Goal: Task Accomplishment & Management: Complete application form

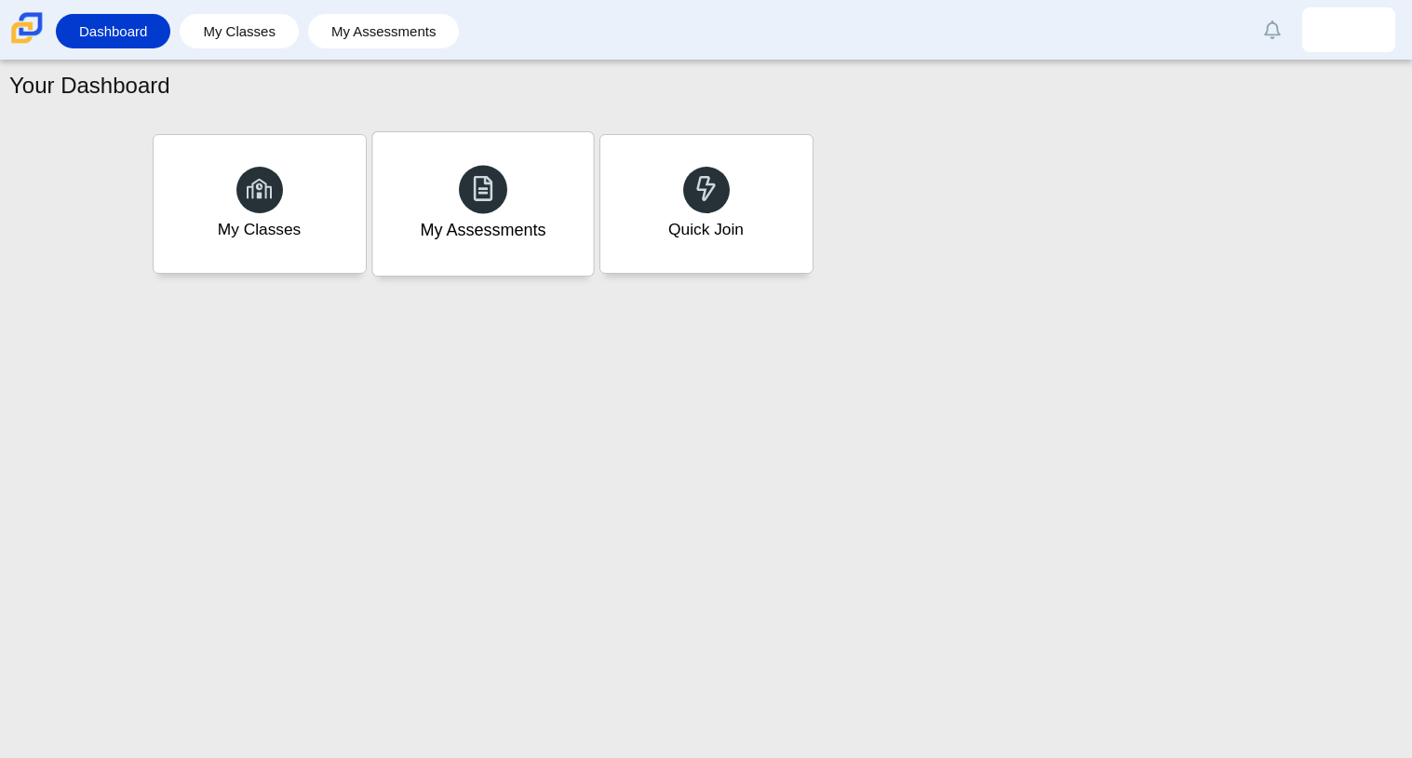
click at [468, 228] on div "My Assessments" at bounding box center [483, 230] width 126 height 24
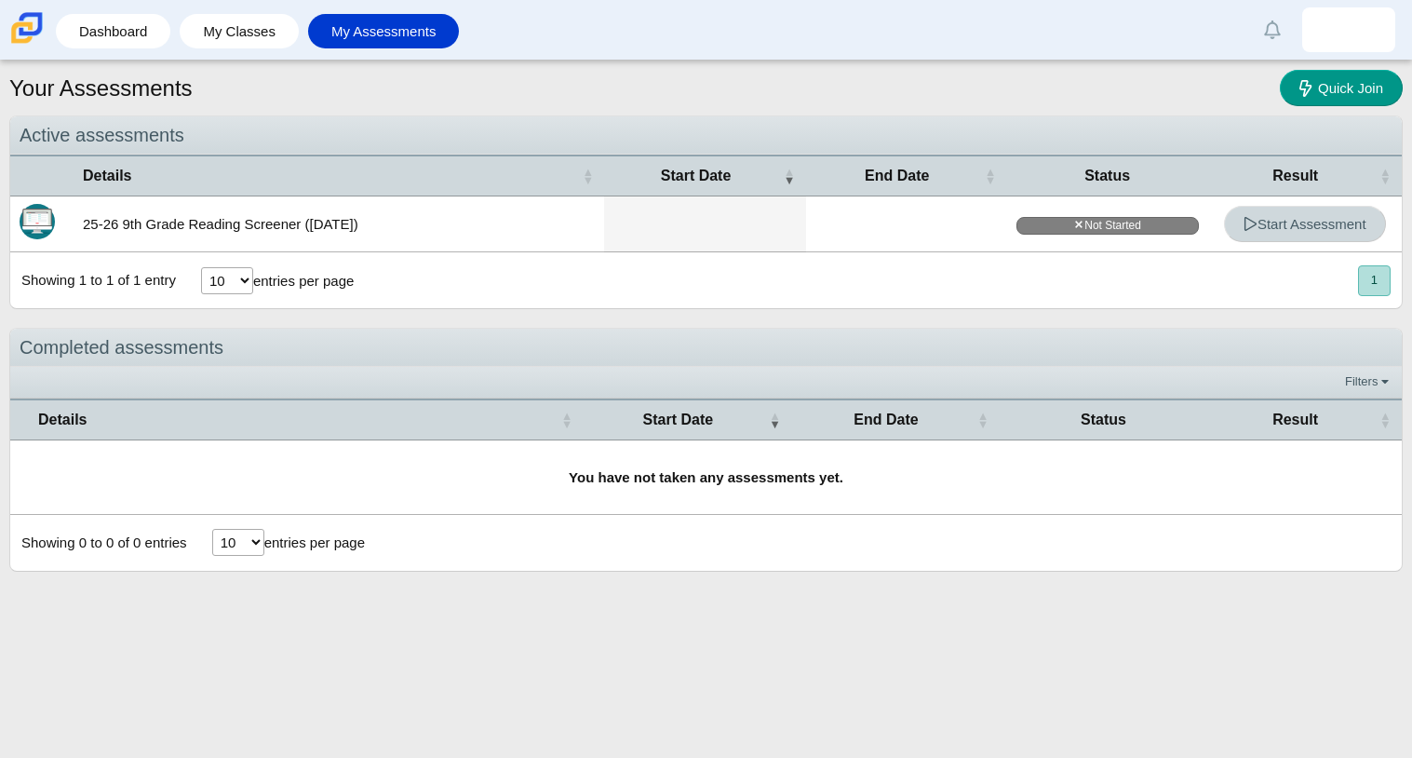
click at [1250, 220] on use at bounding box center [1250, 224] width 12 height 14
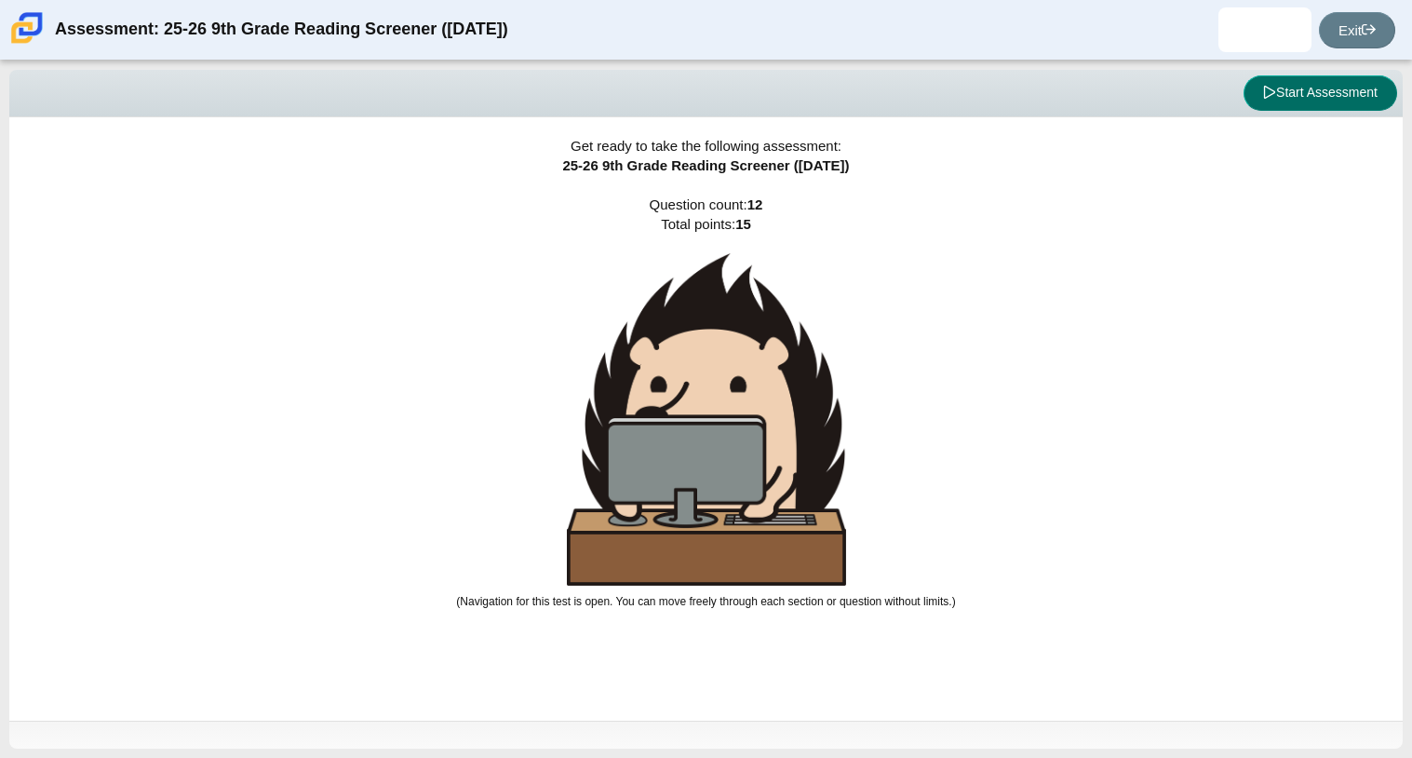
click at [1298, 91] on button "Start Assessment" at bounding box center [1320, 92] width 154 height 35
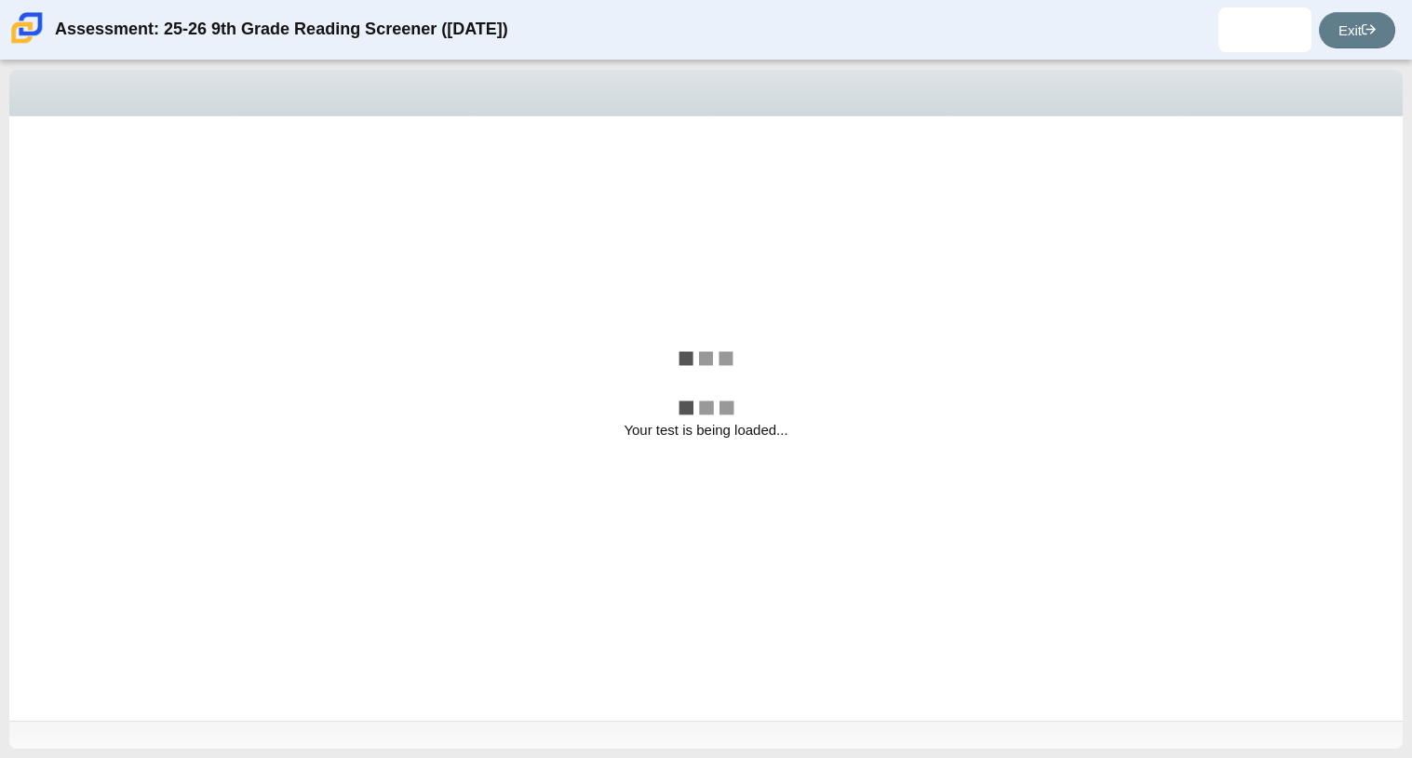
select select "ccc5b315-3c7c-471c-bf90-f22c8299c798"
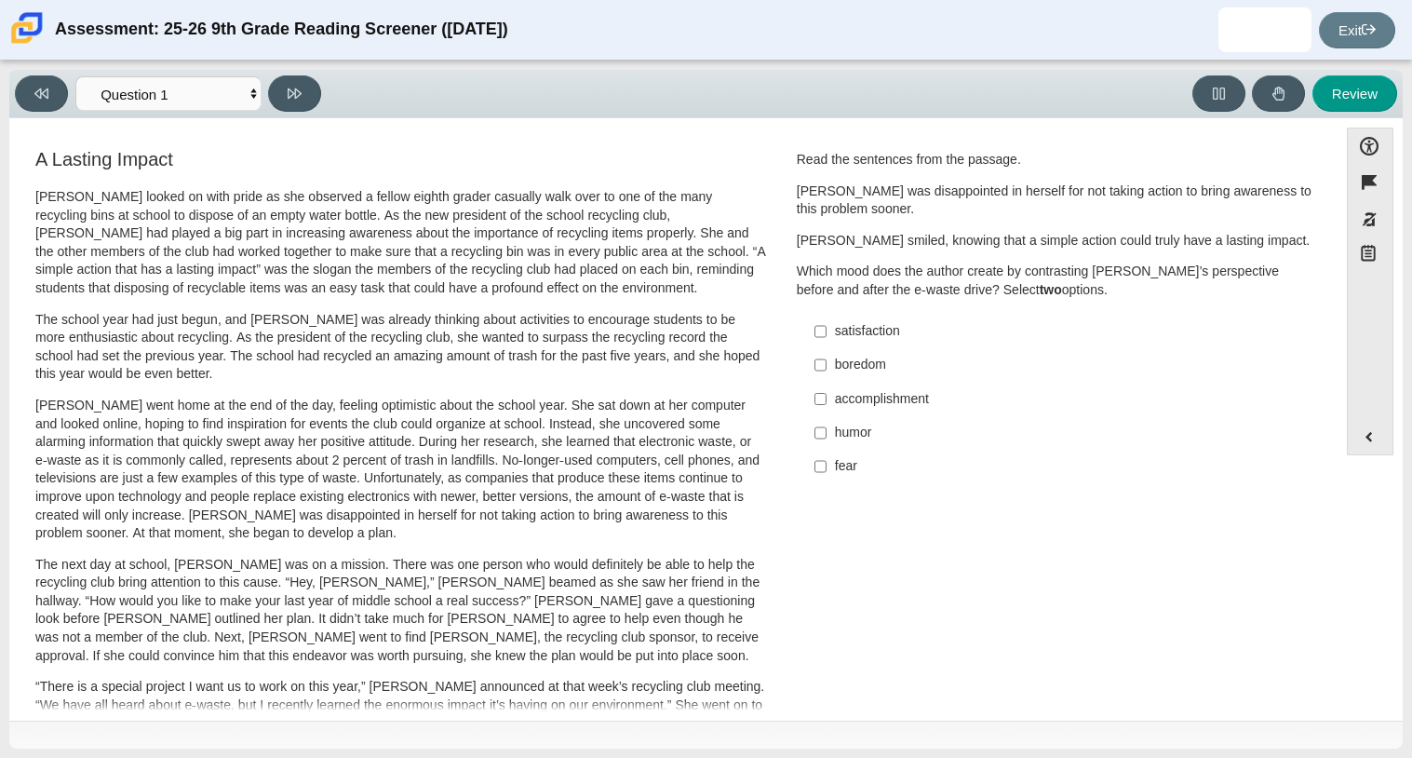
click at [892, 334] on div "satisfaction" at bounding box center [1070, 331] width 470 height 19
click at [826, 334] on input "satisfaction satisfaction" at bounding box center [820, 332] width 12 height 34
checkbox input "true"
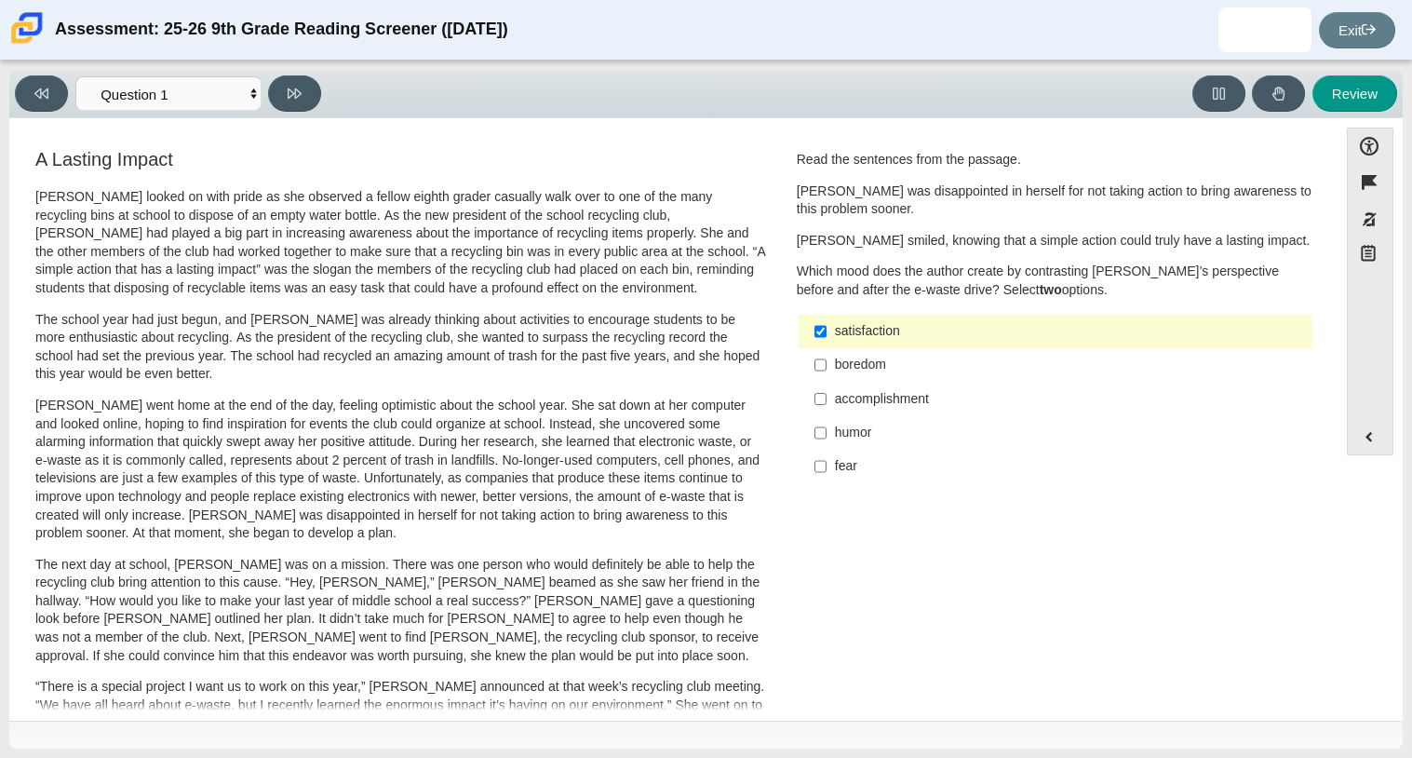
click at [902, 466] on div "fear" at bounding box center [1070, 466] width 470 height 19
click at [826, 466] on input "fear fear" at bounding box center [820, 466] width 12 height 34
checkbox input "true"
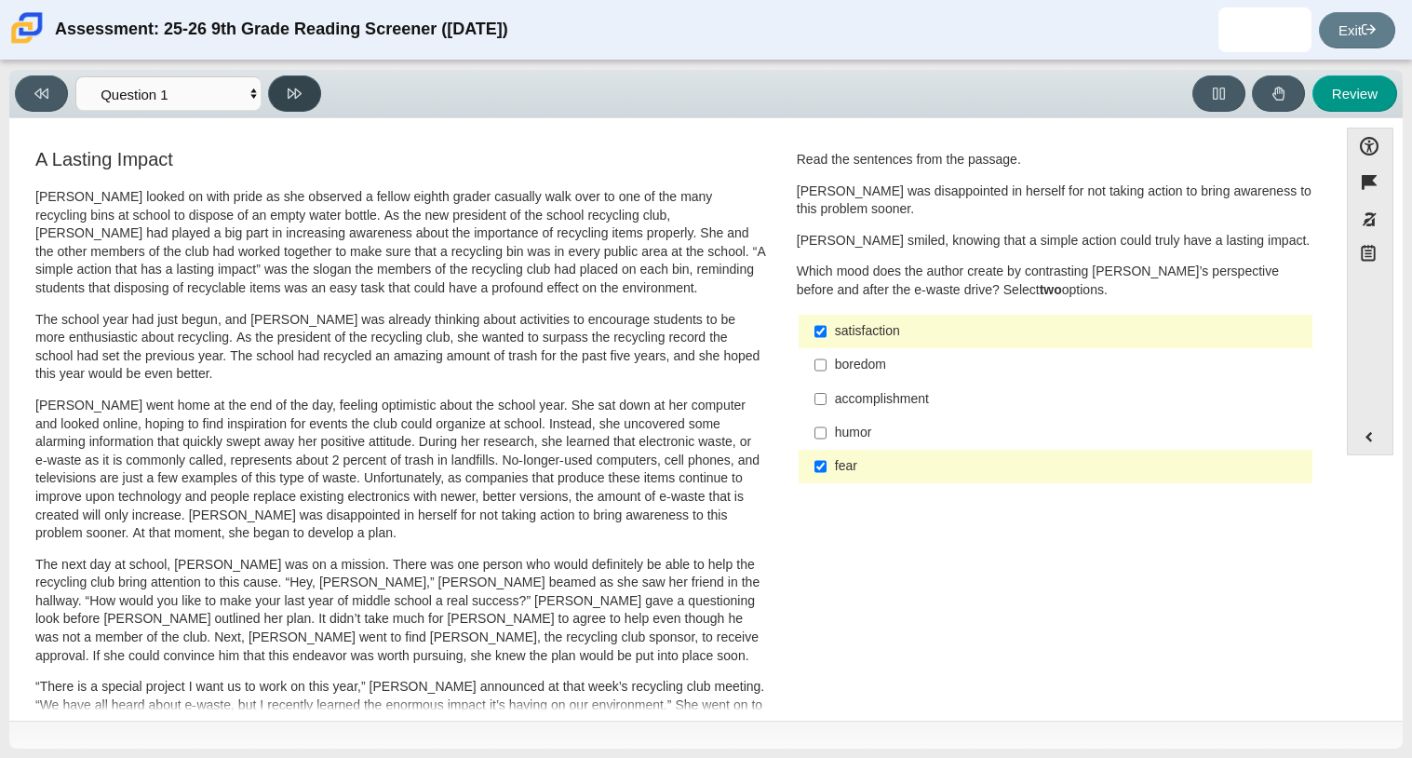
click at [275, 91] on button at bounding box center [294, 93] width 53 height 36
select select "0ff64528-ffd7-428d-b192-babfaadd44e8"
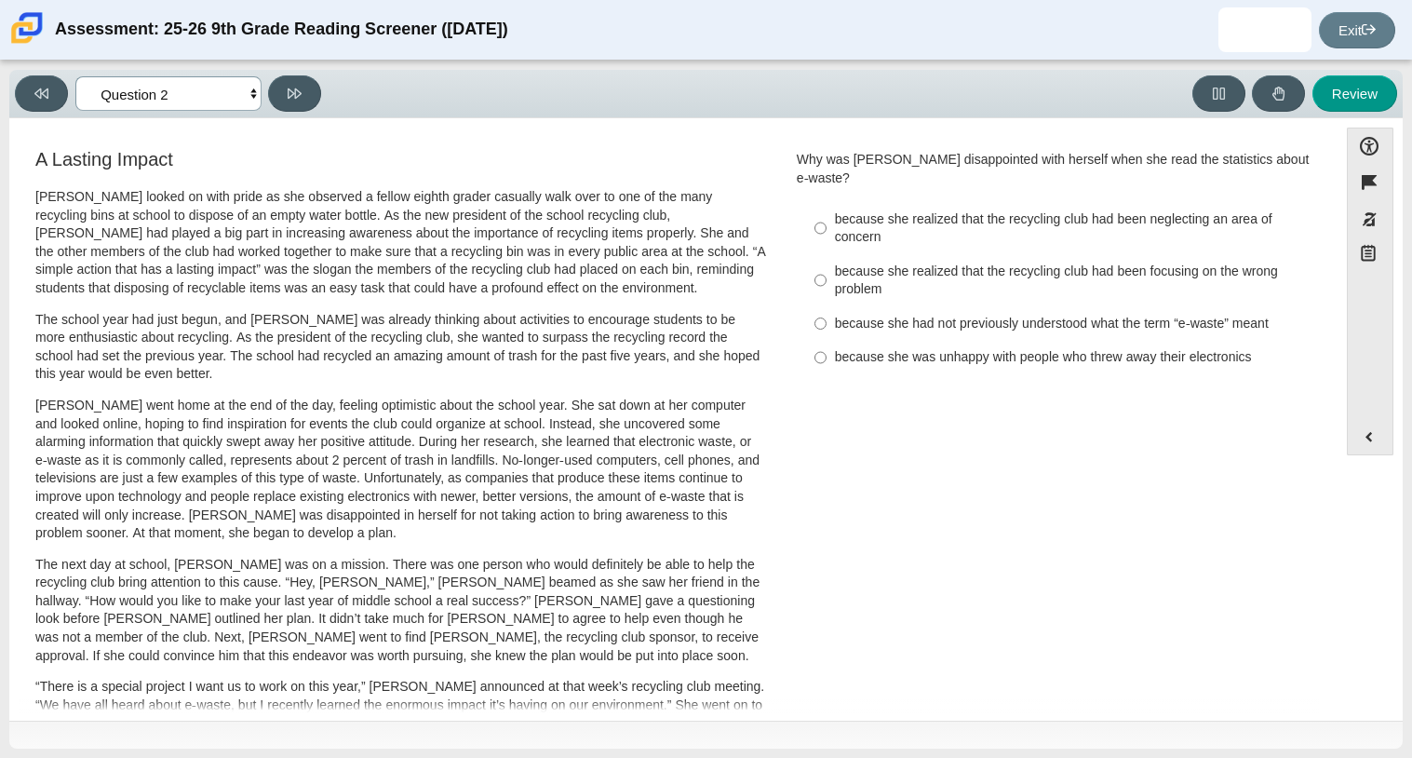
click at [246, 99] on select "Questions Question 1 Question 2 Question 3 Question 4 Question 5 Question 6 Que…" at bounding box center [168, 93] width 186 height 34
click at [380, 149] on h3 "A Lasting Impact" at bounding box center [400, 159] width 731 height 20
click at [209, 95] on select "Questions Question 1 Question 2 Question 3 Question 4 Question 5 Question 6 Que…" at bounding box center [168, 93] width 186 height 34
click at [940, 262] on div "because she realized that the recycling club had been focusing on the wrong pro…" at bounding box center [1070, 280] width 470 height 36
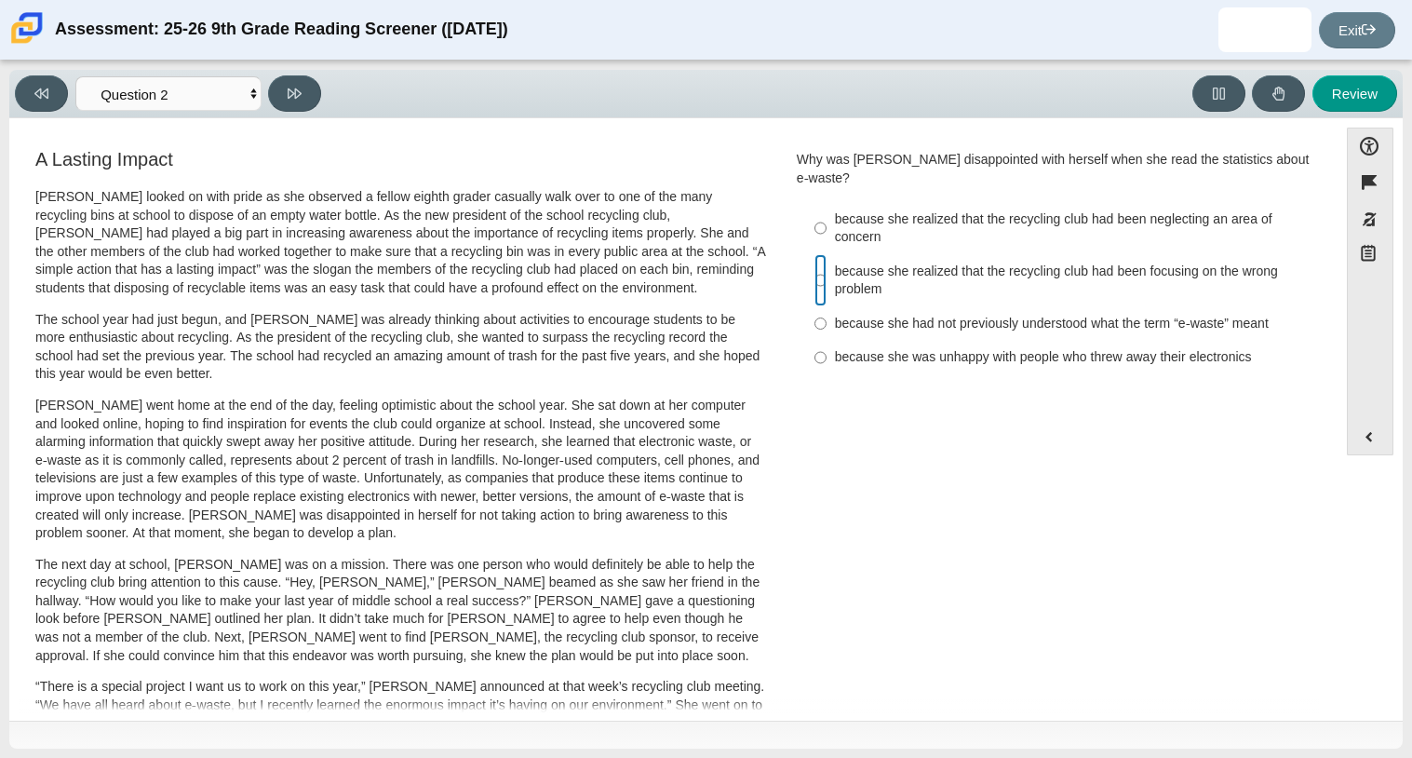
click at [826, 259] on input "because she realized that the recycling club had been focusing on the wrong pro…" at bounding box center [820, 280] width 12 height 52
radio input "true"
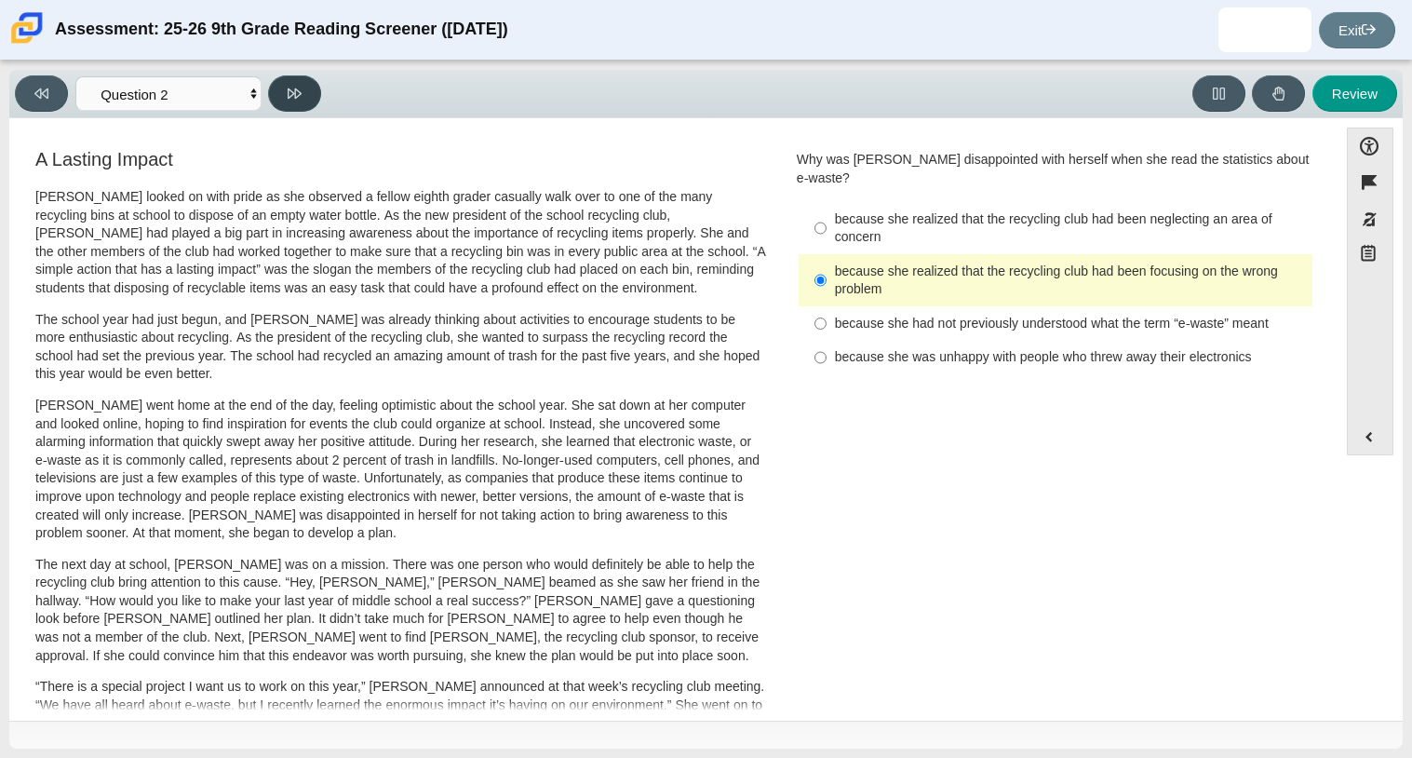
click at [309, 97] on button at bounding box center [294, 93] width 53 height 36
select select "7ce3d843-6974-4858-901c-1ff39630e843"
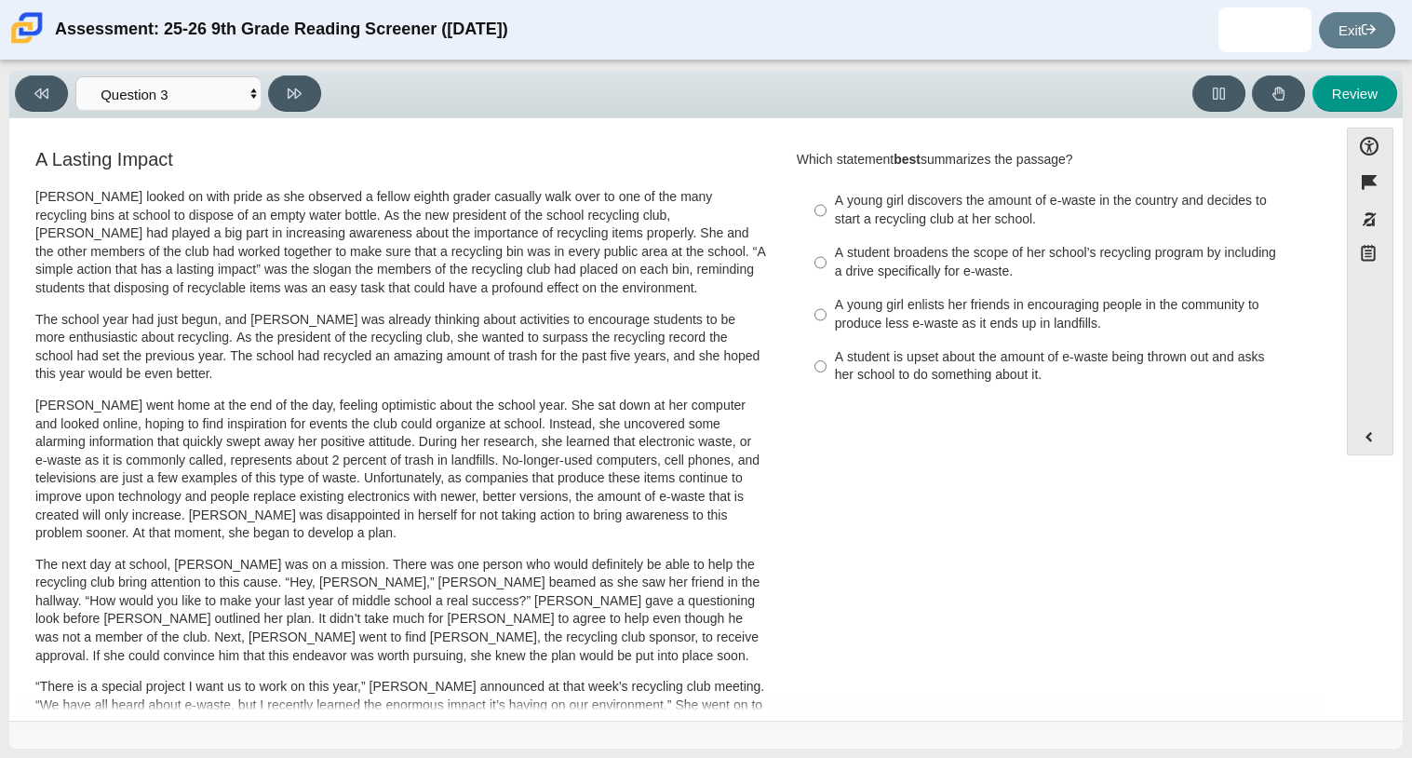
click at [1171, 205] on div "A young girl discovers the amount of e-waste in the country and decides to star…" at bounding box center [1070, 210] width 470 height 36
click at [826, 205] on input "A young girl discovers the amount of e-waste in the country and decides to star…" at bounding box center [820, 210] width 12 height 52
radio input "true"
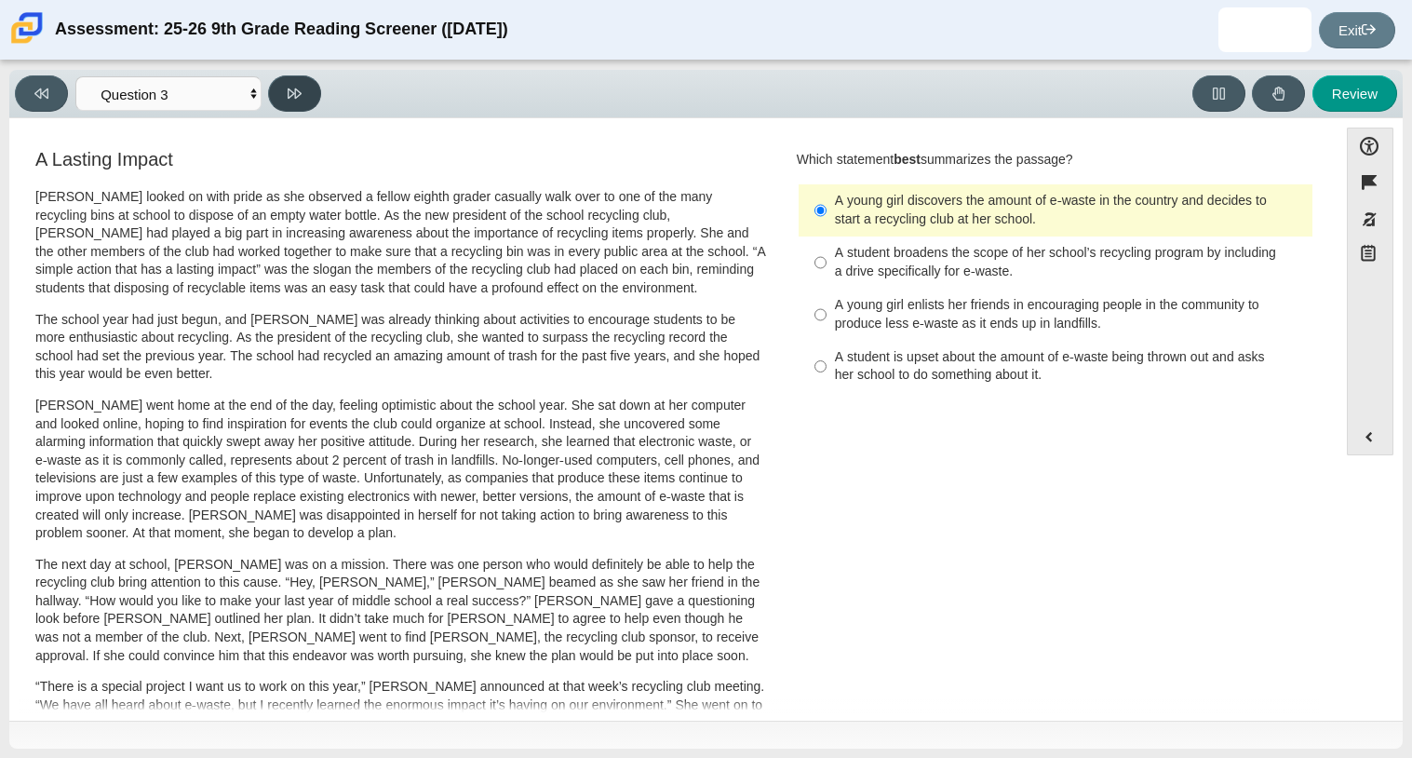
click at [307, 101] on button at bounding box center [294, 93] width 53 height 36
select select "ca9ea0f1-49c5-4bd1-83b0-472c18652b42"
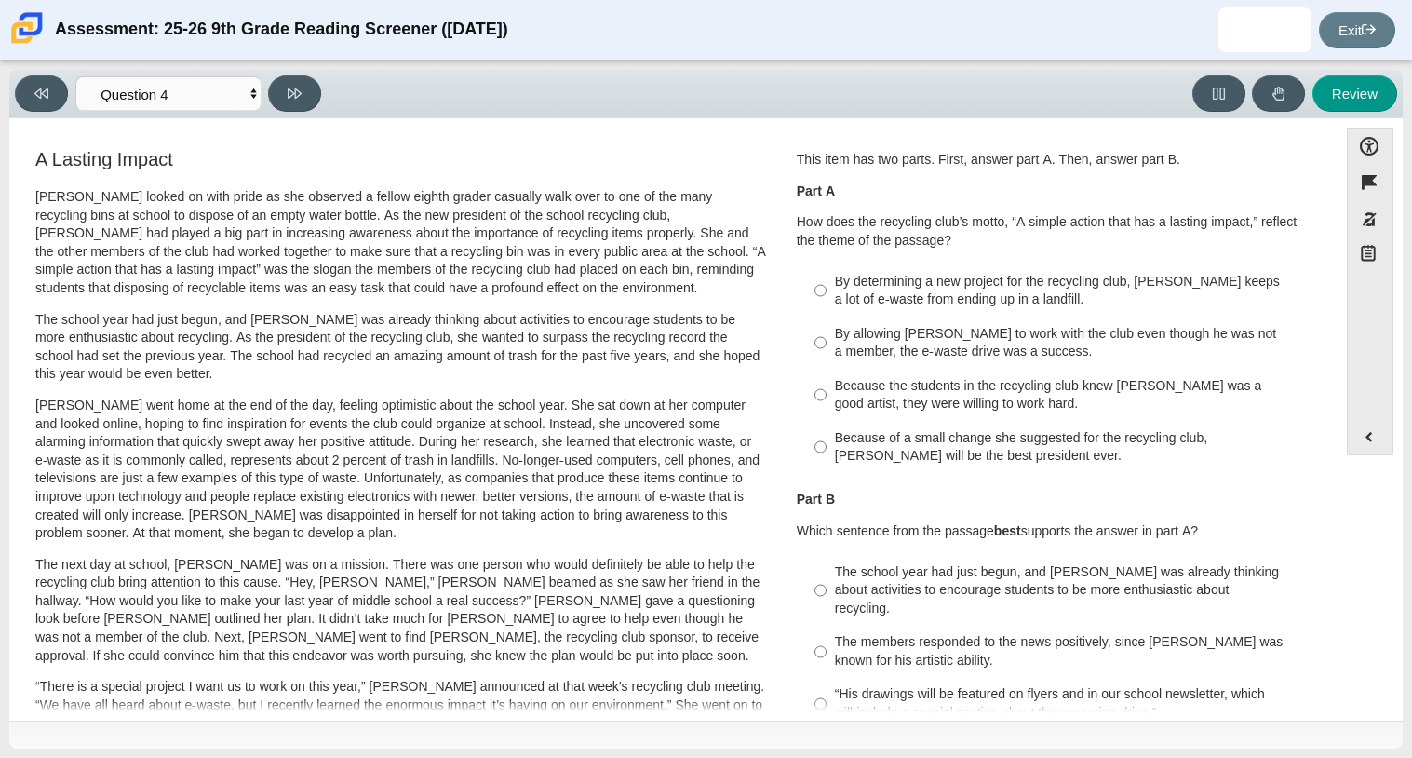
click at [1058, 298] on div "By determining a new project for the recycling club, Scarlett keeps a lot of e-…" at bounding box center [1070, 291] width 470 height 36
click at [826, 298] on input "By determining a new project for the recycling club, Scarlett keeps a lot of e-…" at bounding box center [820, 290] width 12 height 52
radio input "true"
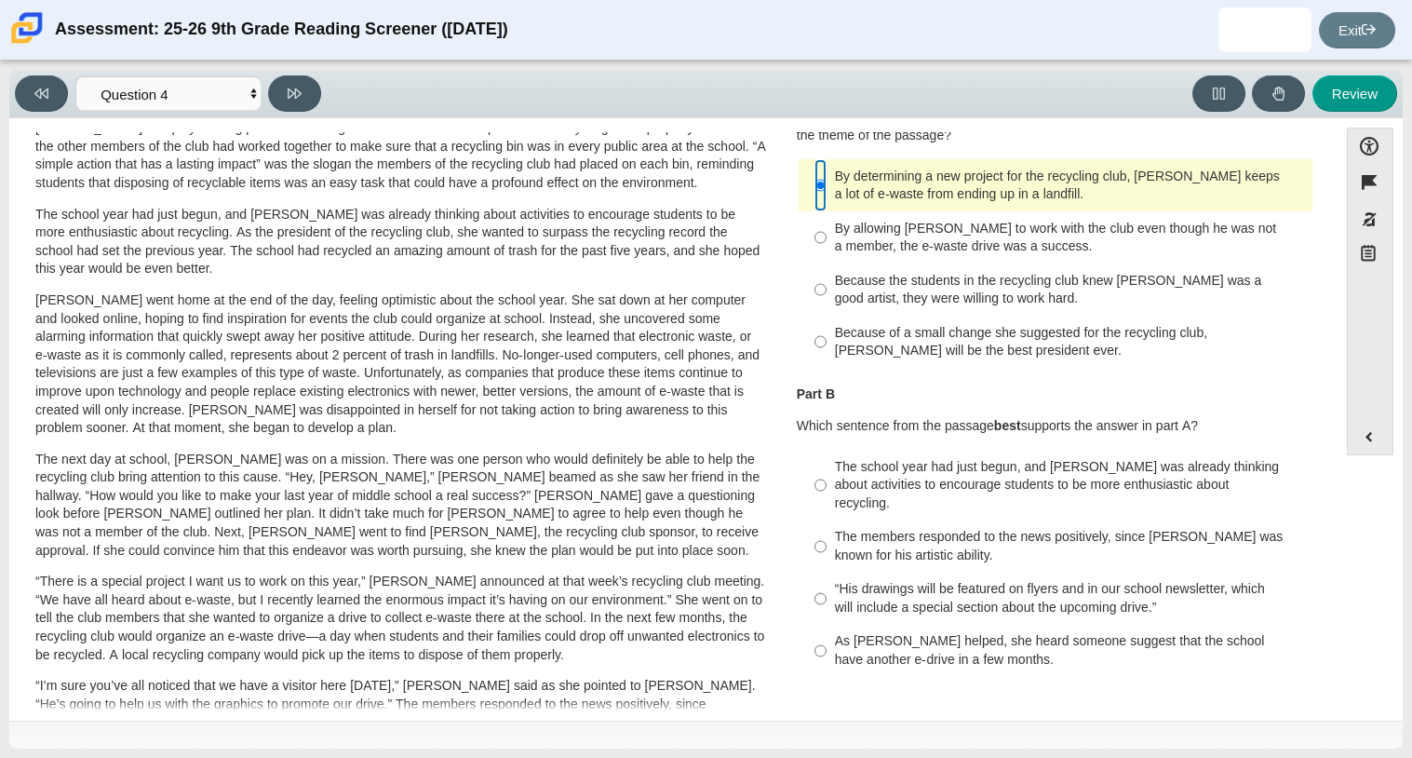
scroll to position [103, 0]
click at [1043, 641] on div "As Scarlett helped, she heard someone suggest that the school have another e-dr…" at bounding box center [1070, 652] width 470 height 36
click at [826, 641] on input "As Scarlett helped, she heard someone suggest that the school have another e-dr…" at bounding box center [820, 652] width 12 height 52
radio input "true"
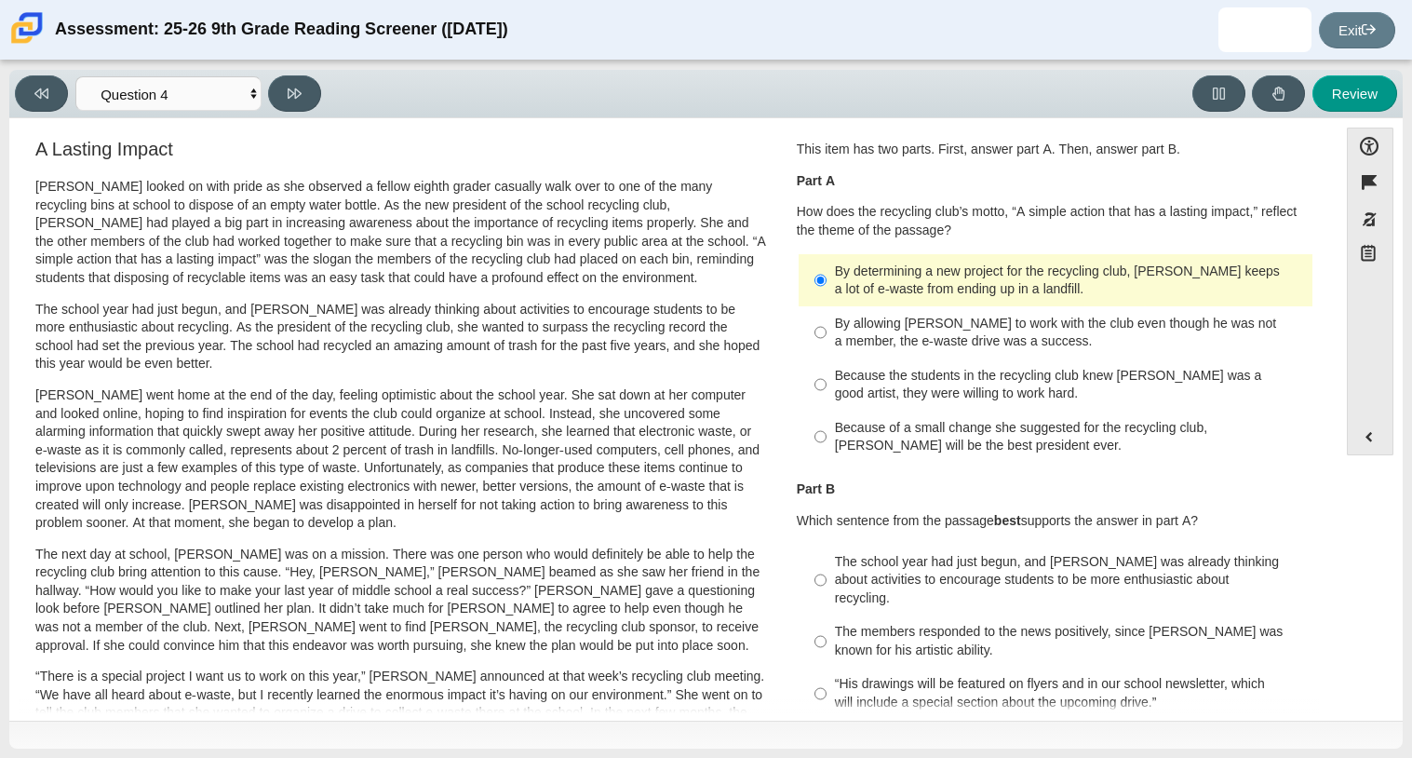
scroll to position [0, 0]
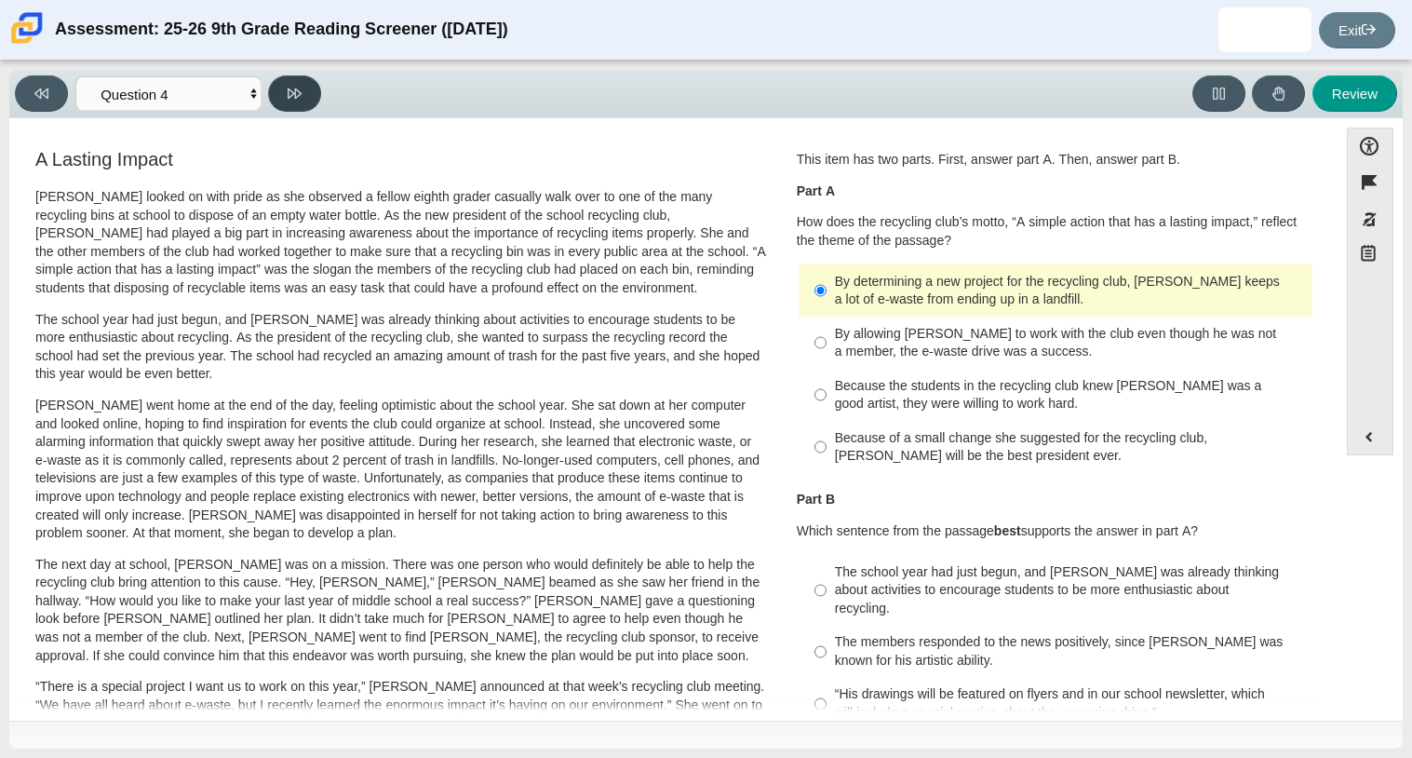
click at [318, 98] on button at bounding box center [294, 93] width 53 height 36
select select "e41f1a79-e29f-4095-8030-a53364015bed"
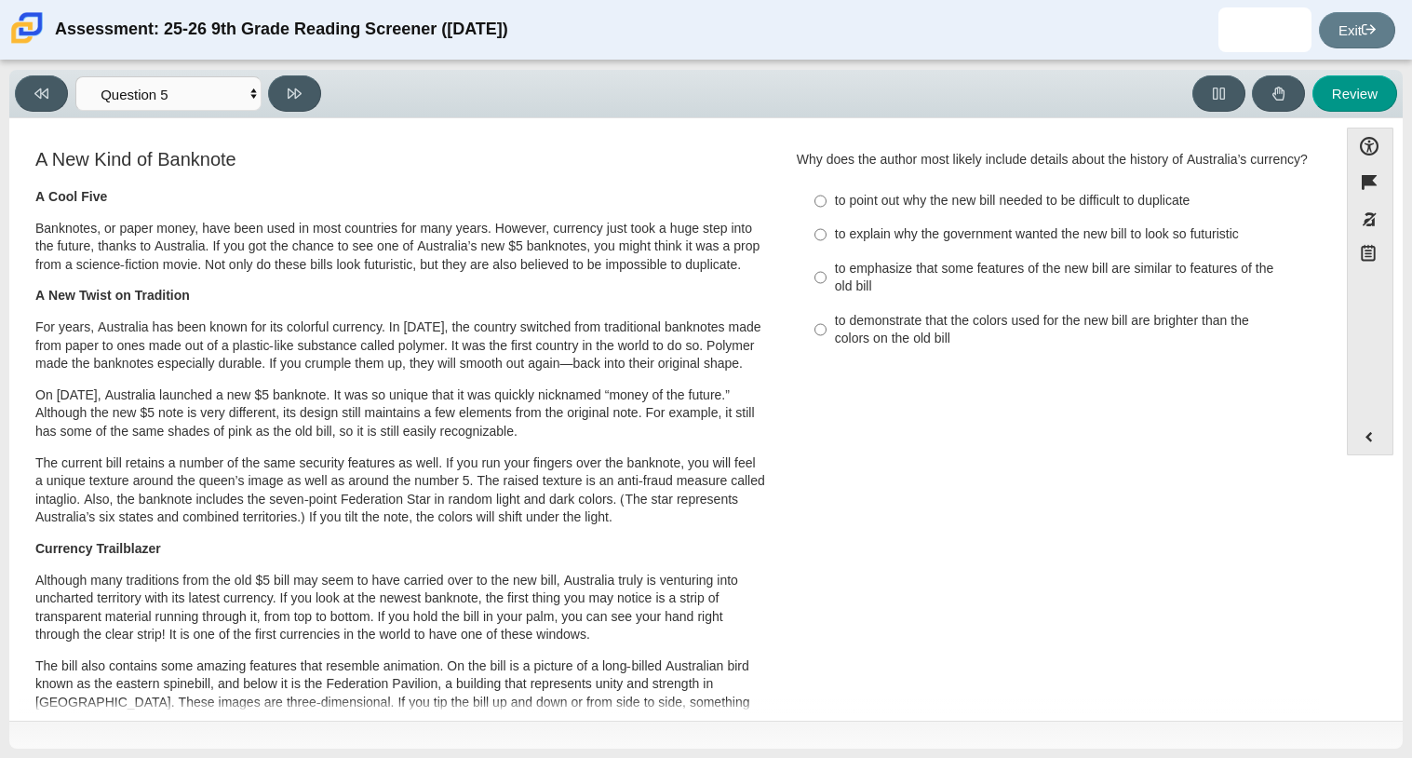
click at [990, 244] on div "to explain why the government wanted the new bill to look so futuristic" at bounding box center [1070, 234] width 470 height 19
click at [826, 251] on input "to explain why the government wanted the new bill to look so futuristic to expl…" at bounding box center [820, 235] width 12 height 34
radio input "true"
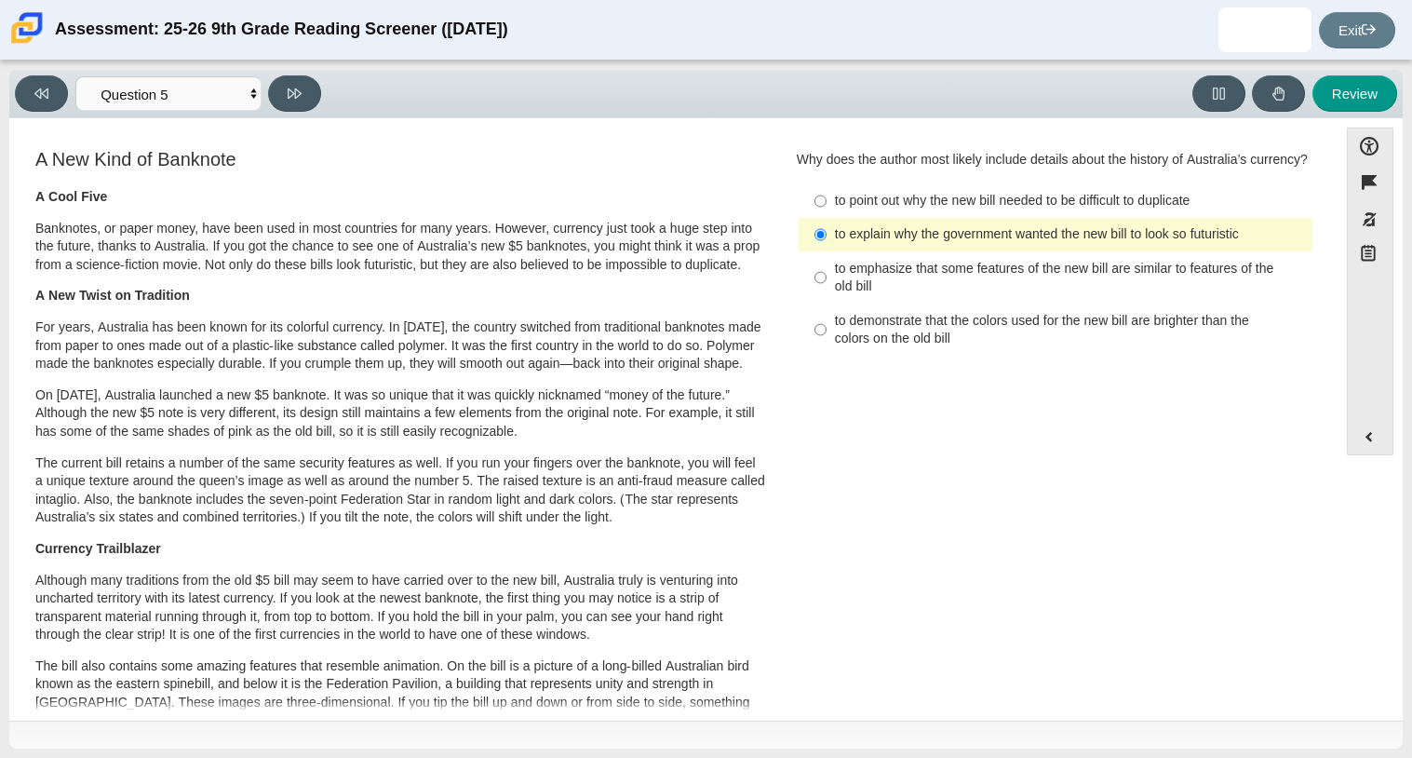
click at [913, 303] on label "to emphasize that some features of the new bill are similar to features of the …" at bounding box center [1056, 277] width 511 height 52
click at [826, 303] on input "to emphasize that some features of the new bill are similar to features of the …" at bounding box center [820, 277] width 12 height 52
radio input "true"
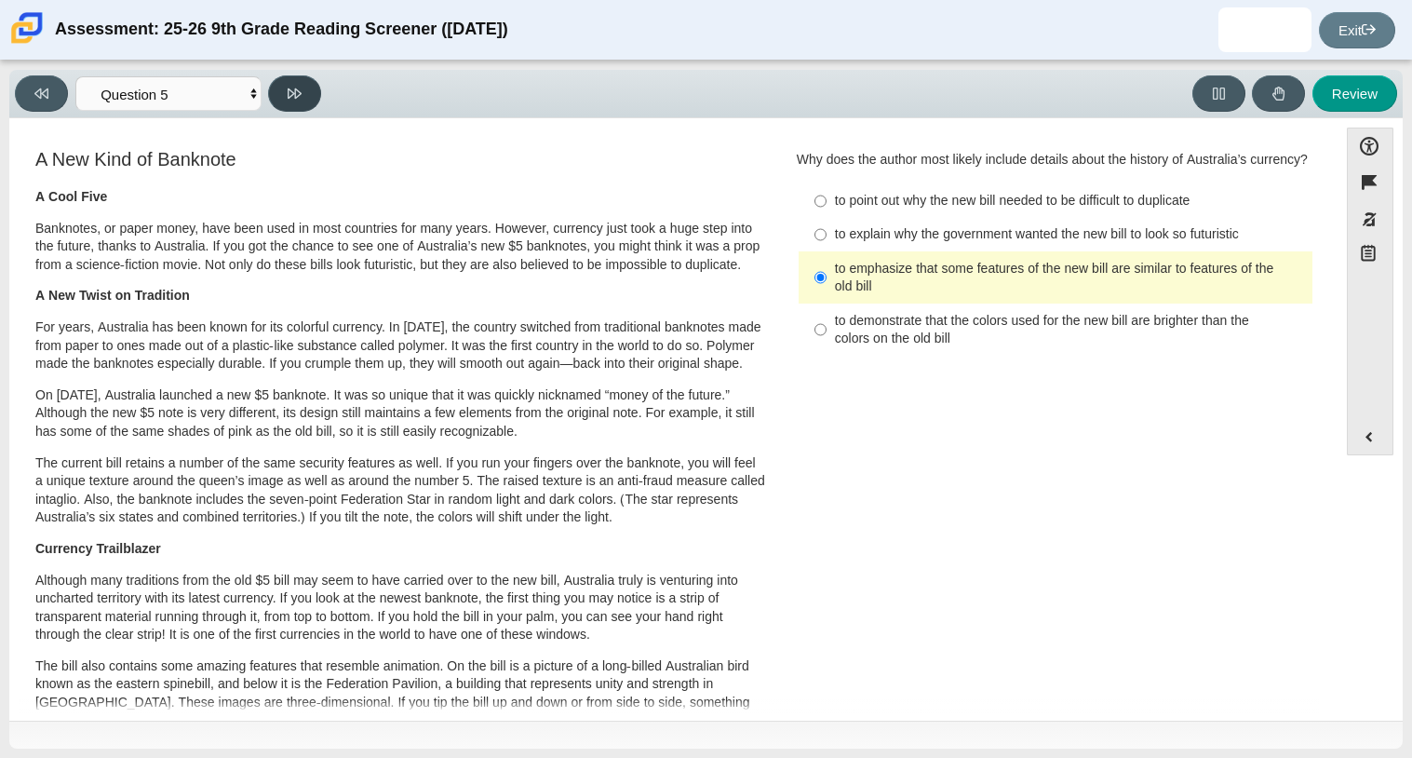
click at [306, 84] on button at bounding box center [294, 93] width 53 height 36
select select "69146e31-7b3d-4a3e-9ce6-f30c24342ae0"
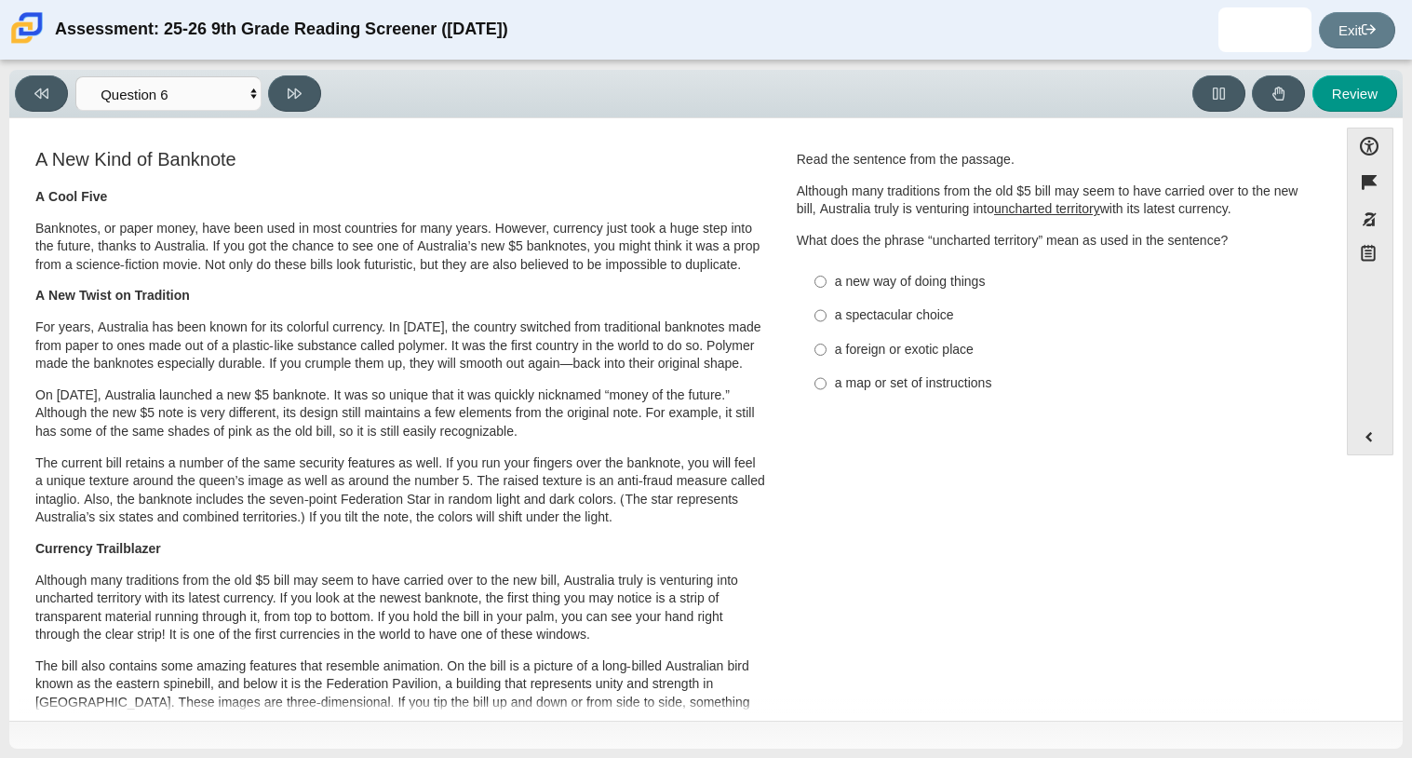
click at [980, 342] on div "a foreign or exotic place" at bounding box center [1070, 350] width 470 height 19
click at [826, 342] on input "a foreign or exotic place a foreign or exotic place" at bounding box center [820, 349] width 12 height 34
radio input "true"
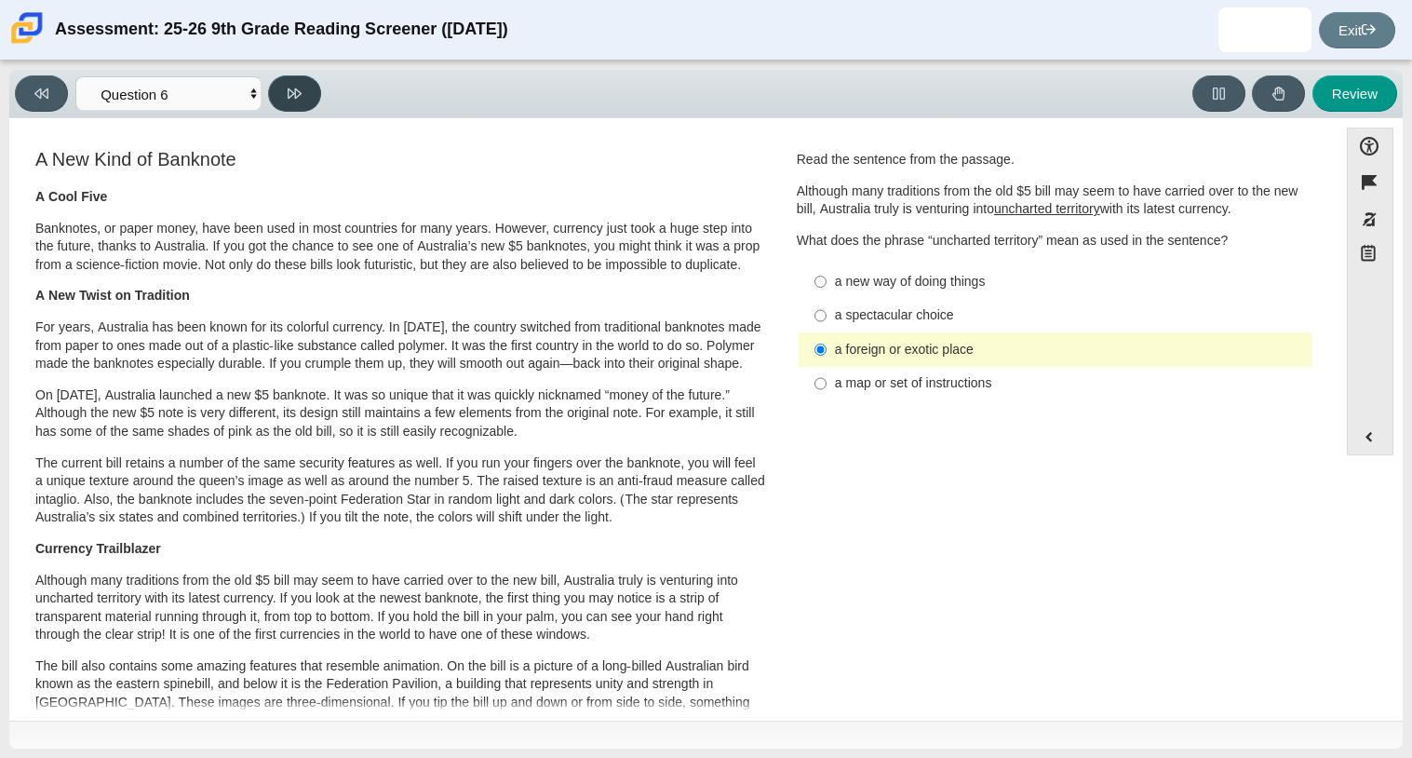
click at [311, 95] on button at bounding box center [294, 93] width 53 height 36
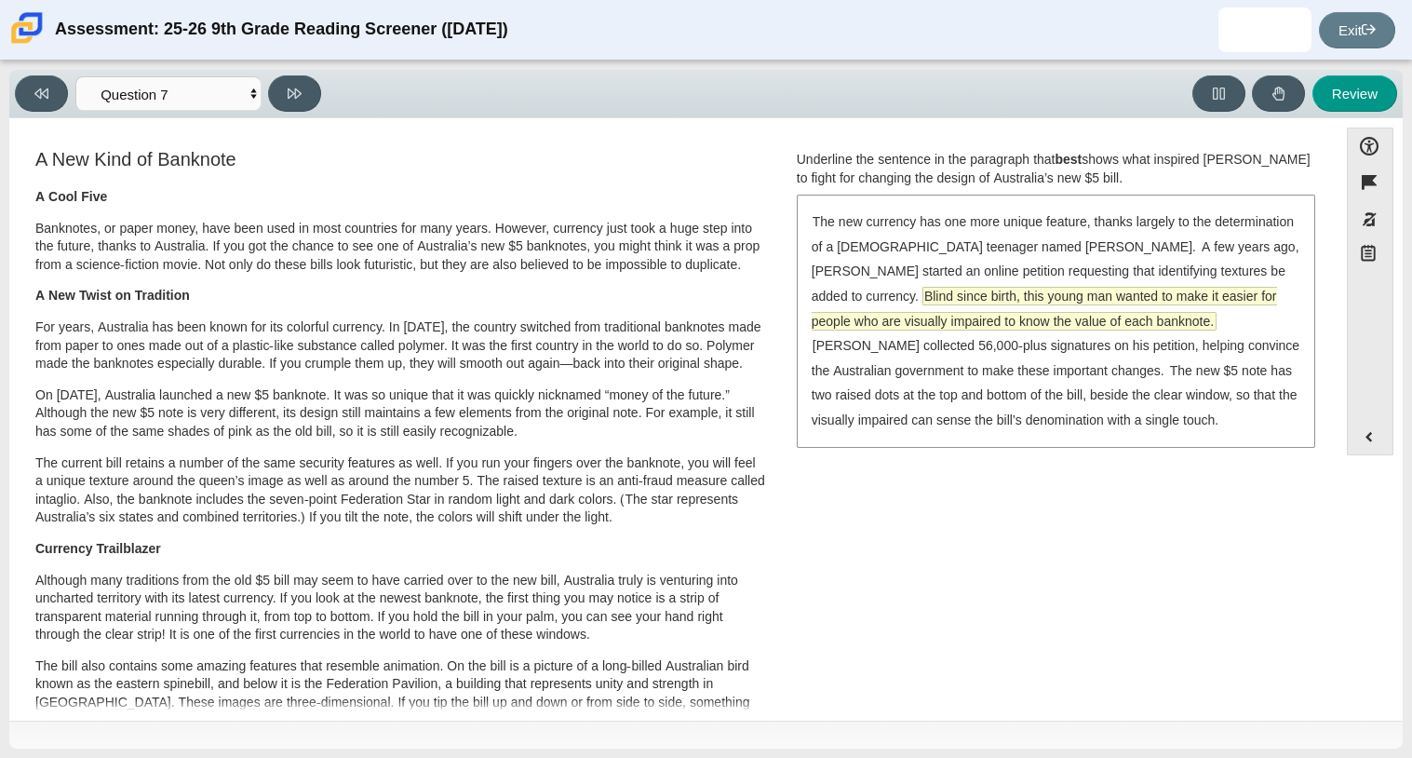
click at [1147, 296] on span "Blind since birth, this young man wanted to make it easier for people who are v…" at bounding box center [1044, 309] width 465 height 42
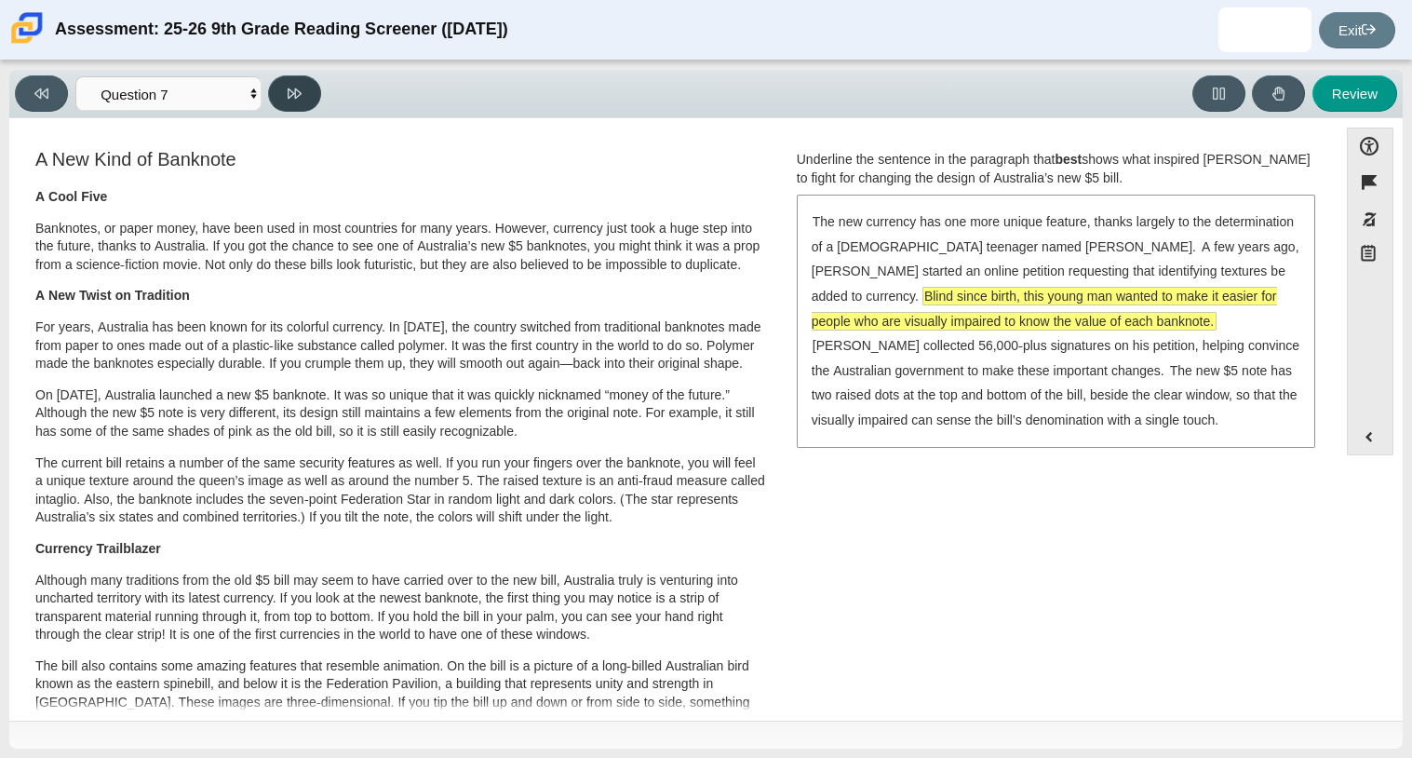
click at [313, 101] on button at bounding box center [294, 93] width 53 height 36
select select "ea8338c2-a6a3-418e-a305-2b963b54a290"
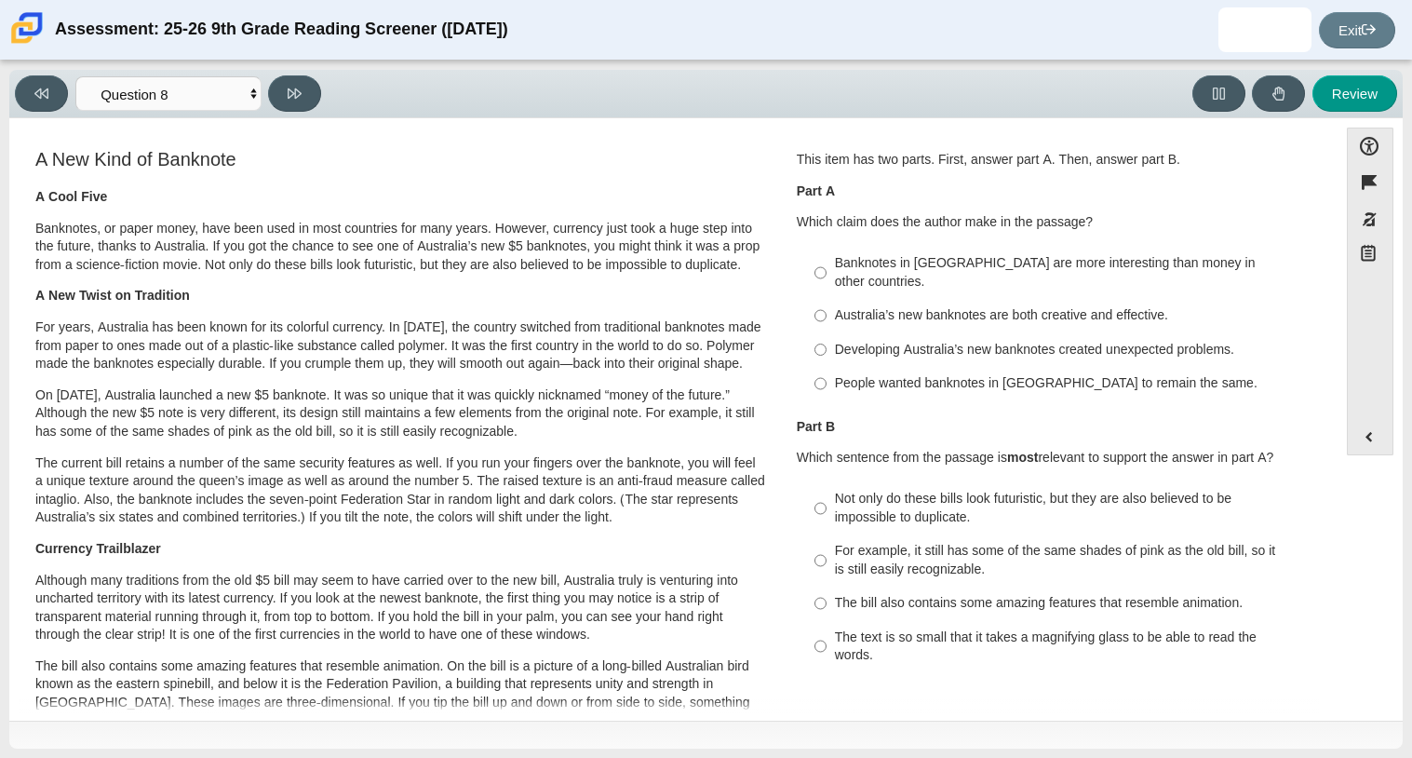
click at [1052, 306] on div "Australia’s new banknotes are both creative and effective." at bounding box center [1070, 315] width 470 height 19
click at [826, 299] on input "Australia’s new banknotes are both creative and effective. Australia’s new bank…" at bounding box center [820, 316] width 12 height 34
radio input "true"
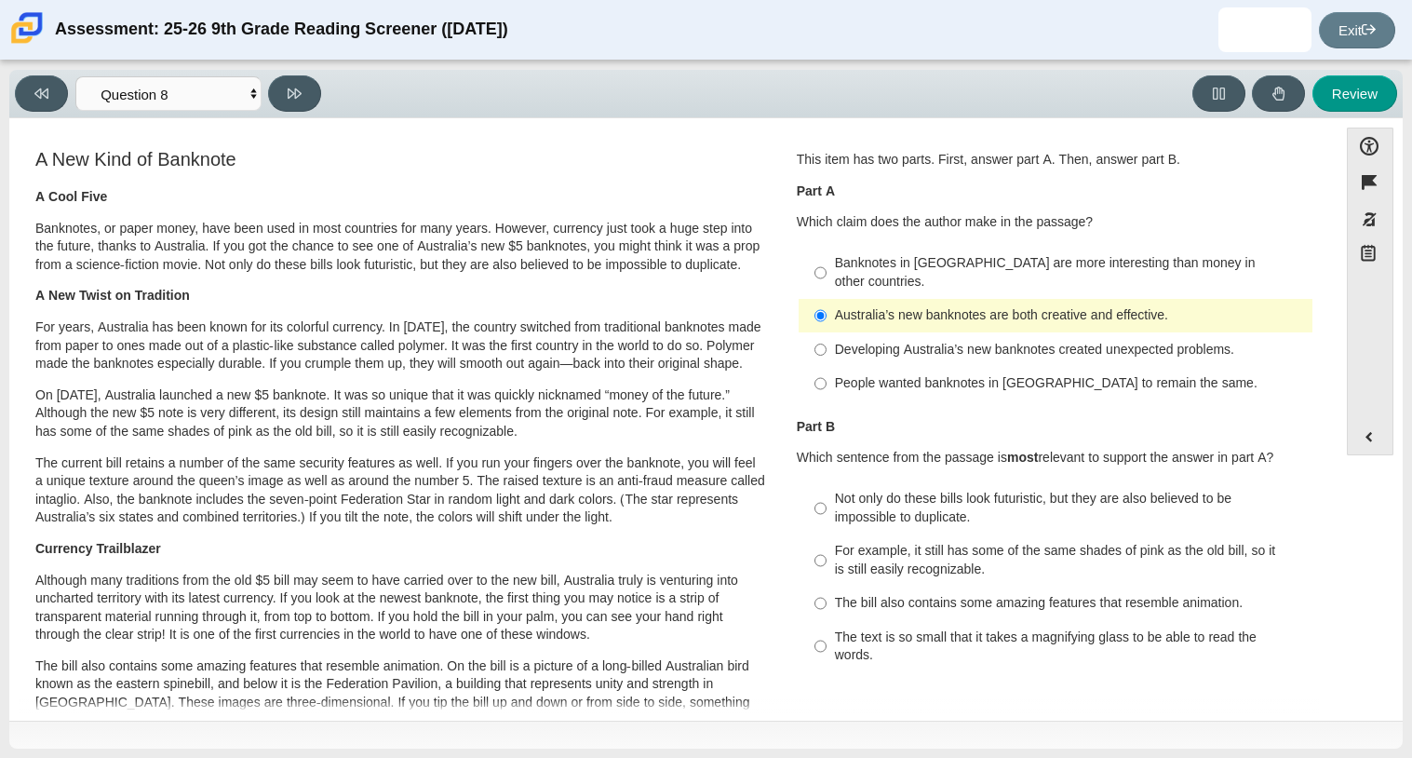
click at [965, 594] on div "The bill also contains some amazing features that resemble animation." at bounding box center [1070, 603] width 470 height 19
click at [826, 586] on input "The bill also contains some amazing features that resemble animation. The bill …" at bounding box center [820, 603] width 12 height 34
radio input "true"
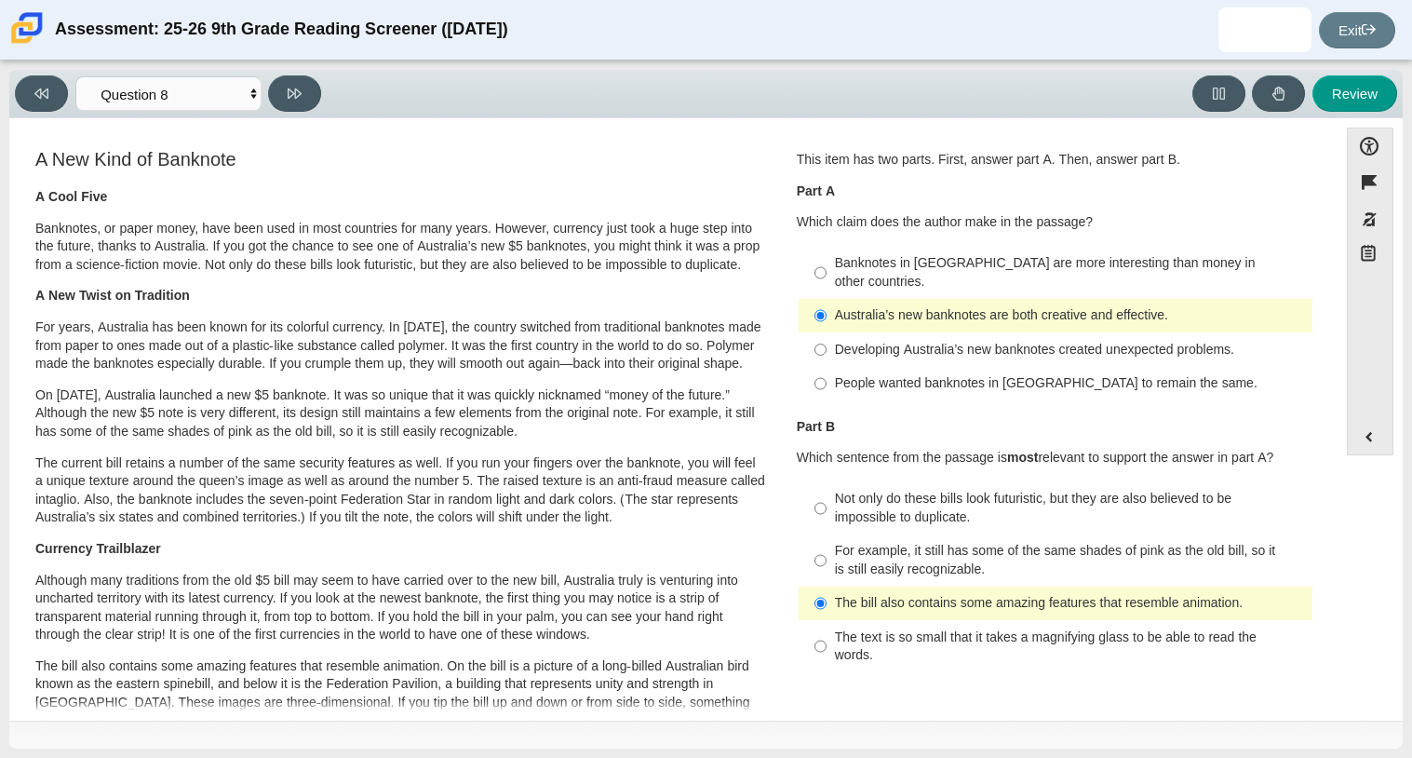
click at [982, 494] on div "Not only do these bills look futuristic, but they are also believed to be impos…" at bounding box center [1070, 508] width 470 height 36
click at [826, 494] on input "Not only do these bills look futuristic, but they are also believed to be impos…" at bounding box center [820, 508] width 12 height 52
radio input "true"
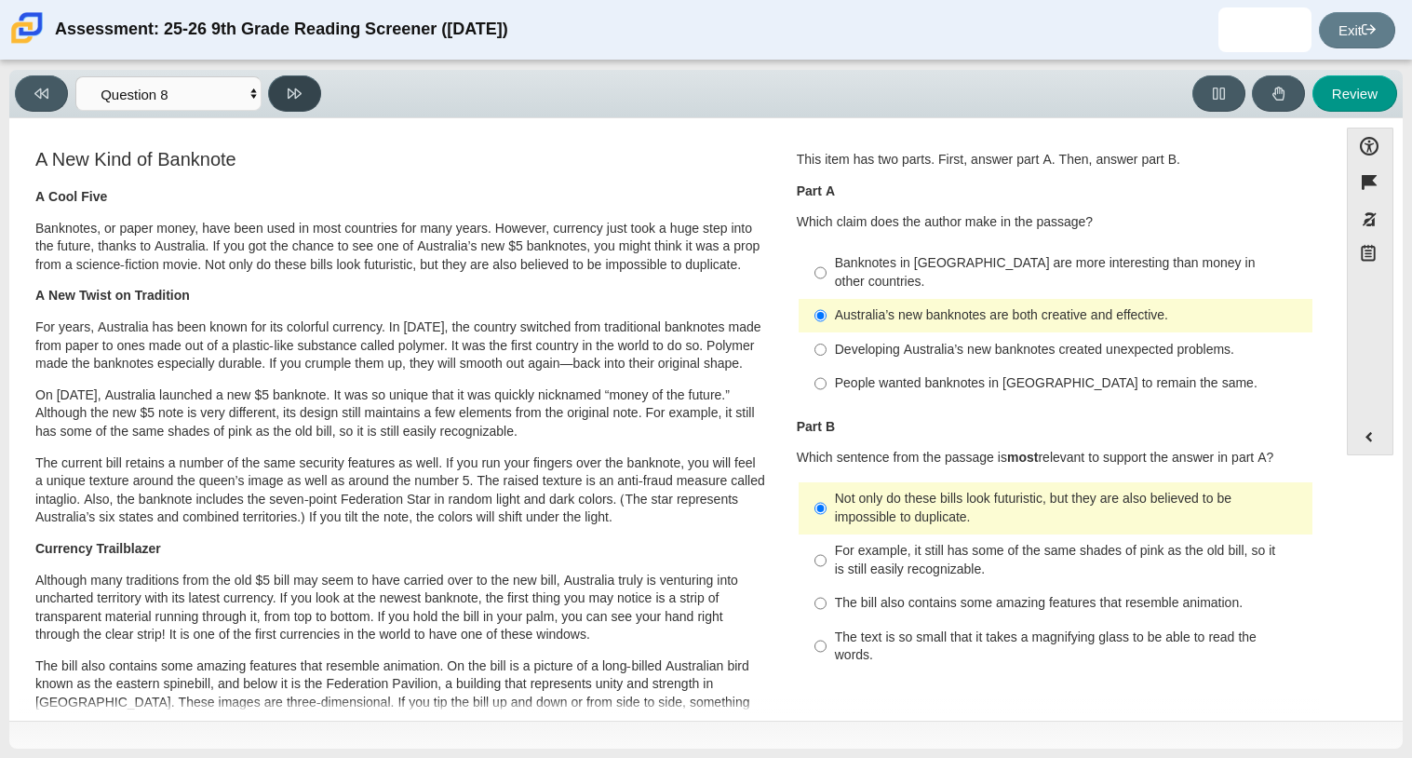
click at [290, 101] on button at bounding box center [294, 93] width 53 height 36
select select "89f058d6-b15c-4ef5-a4b3-fdaffb8868b6"
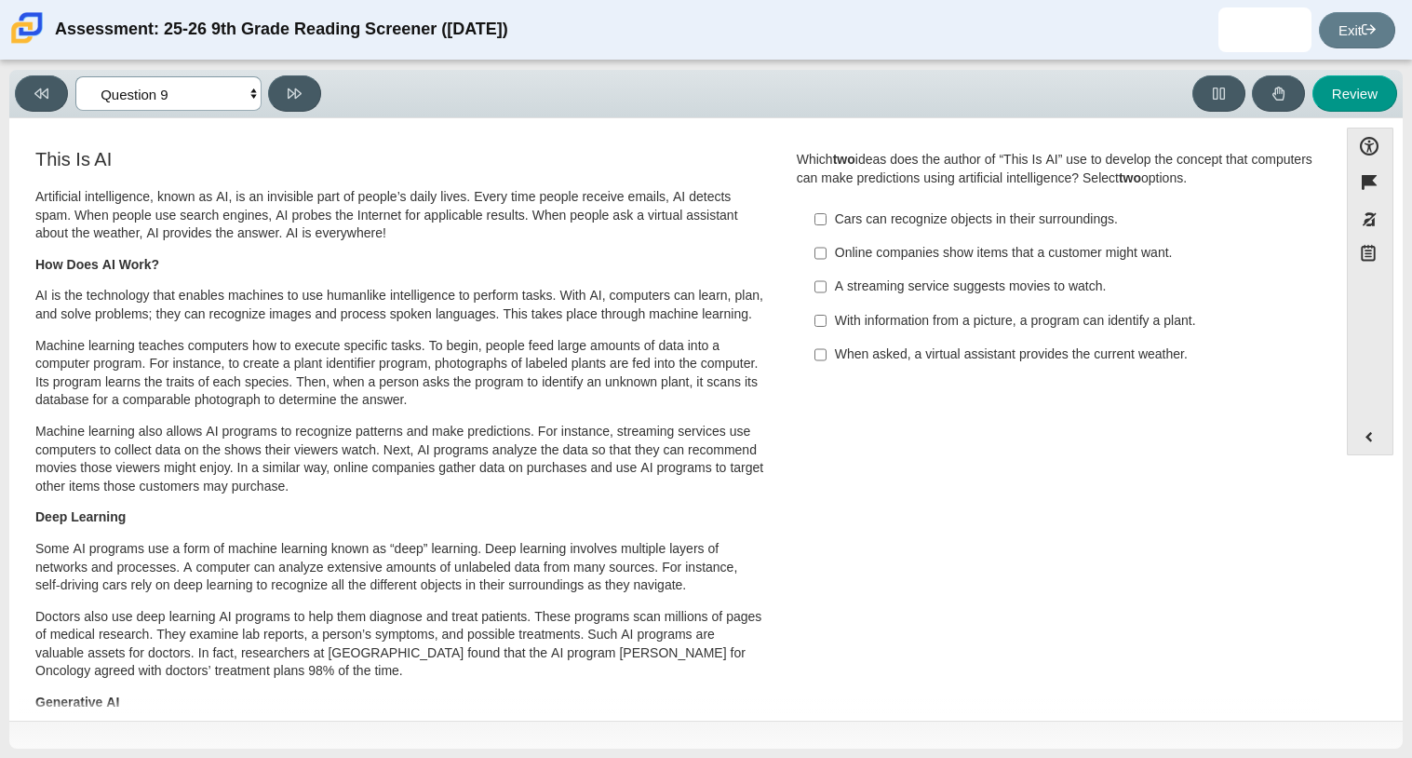
click at [252, 85] on select "Questions Question 1 Question 2 Question 3 Question 4 Question 5 Question 6 Que…" at bounding box center [168, 93] width 186 height 34
click at [253, 85] on select "Questions Question 1 Question 2 Question 3 Question 4 Question 5 Question 6 Que…" at bounding box center [168, 93] width 186 height 34
click at [1102, 286] on div "A streaming service suggests movies to watch." at bounding box center [1070, 286] width 470 height 19
click at [826, 286] on input "A streaming service suggests movies to watch. A streaming service suggests movi…" at bounding box center [820, 287] width 12 height 34
checkbox input "true"
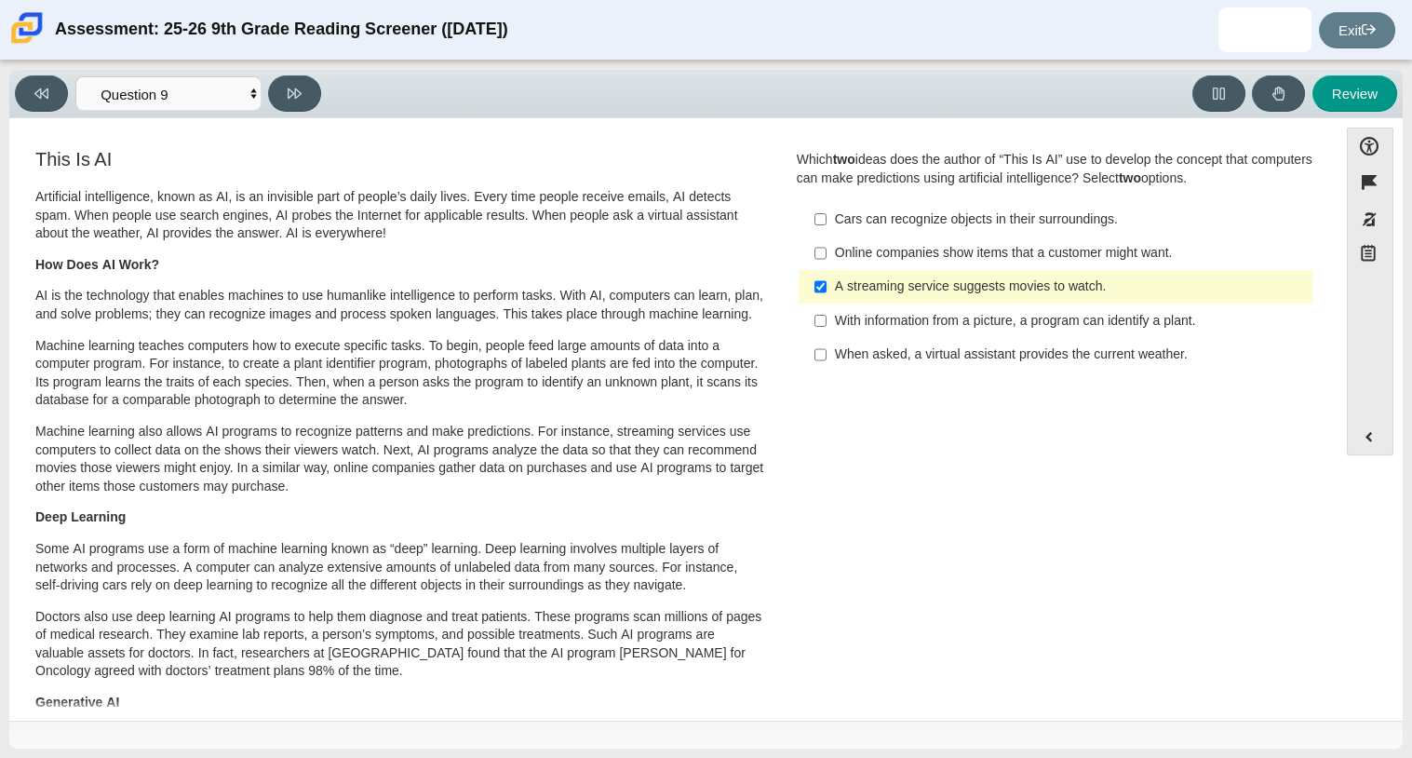
click at [1026, 257] on div "Online companies show items that a customer might want." at bounding box center [1070, 253] width 470 height 19
click at [826, 257] on input "Online companies show items that a customer might want. Online companies show i…" at bounding box center [820, 253] width 12 height 34
checkbox input "true"
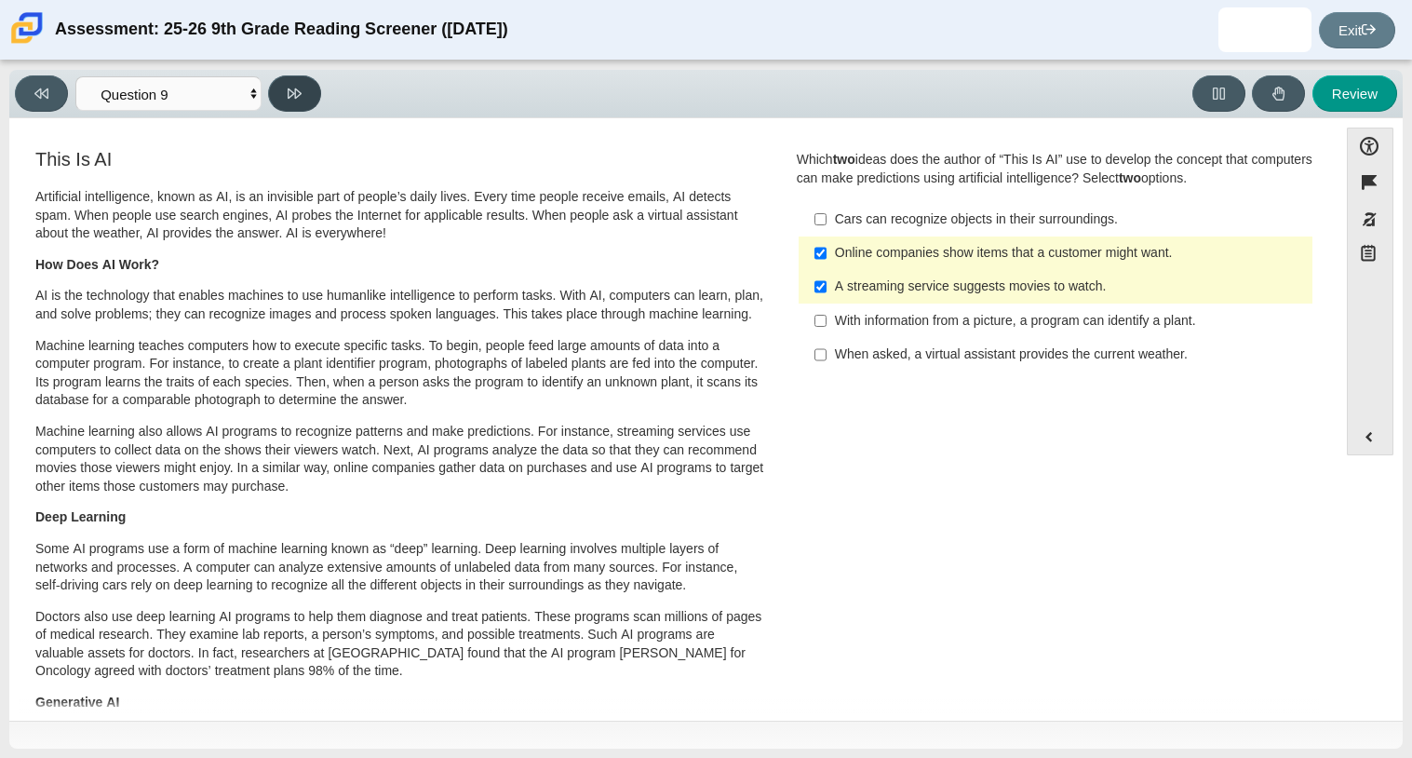
click at [288, 99] on icon at bounding box center [295, 94] width 14 height 14
select select "cdf3c14e-a918-44d1-9b63-3db0fa81641e"
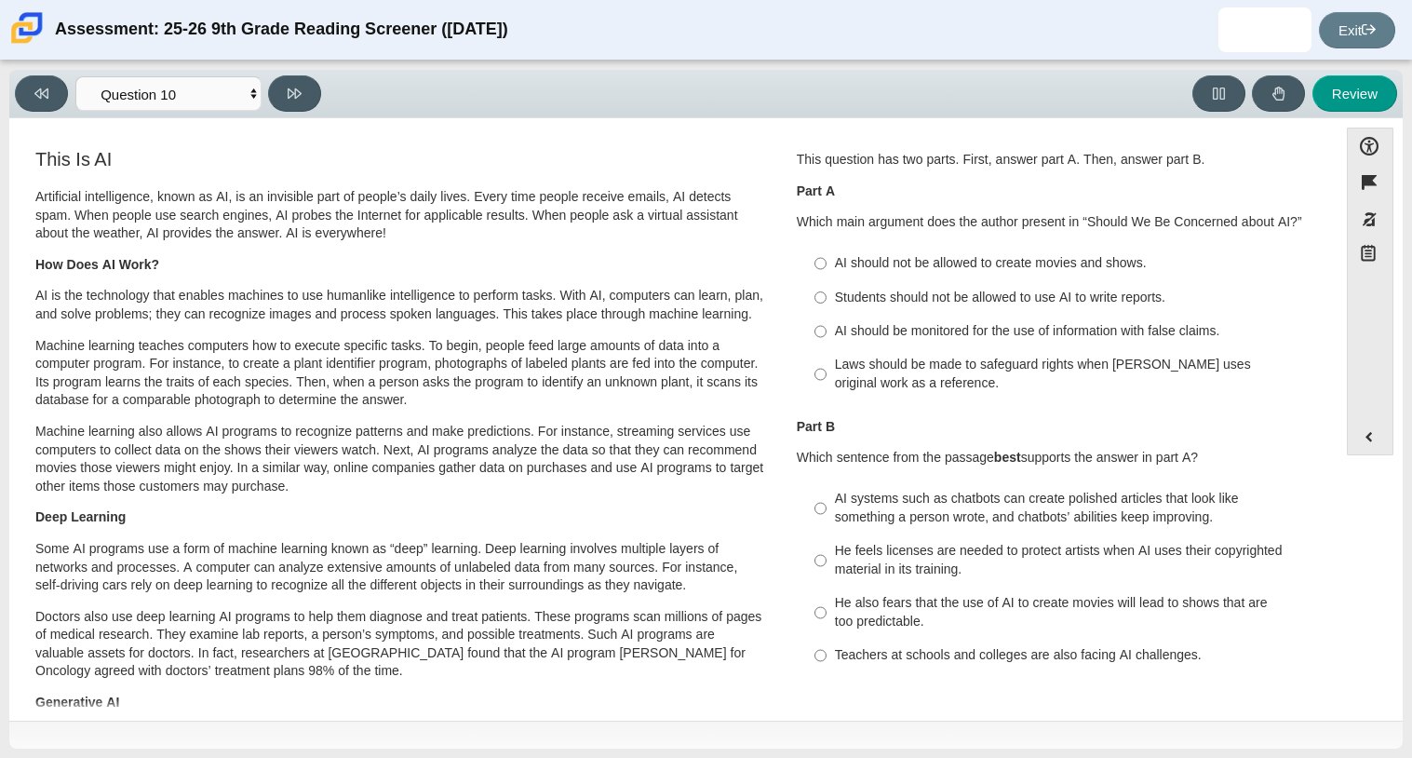
click at [850, 322] on div "AI should be monitored for the use of information with false claims." at bounding box center [1070, 331] width 470 height 19
click at [826, 321] on input "AI should be monitored for the use of information with false claims. AI should …" at bounding box center [820, 332] width 12 height 34
radio input "true"
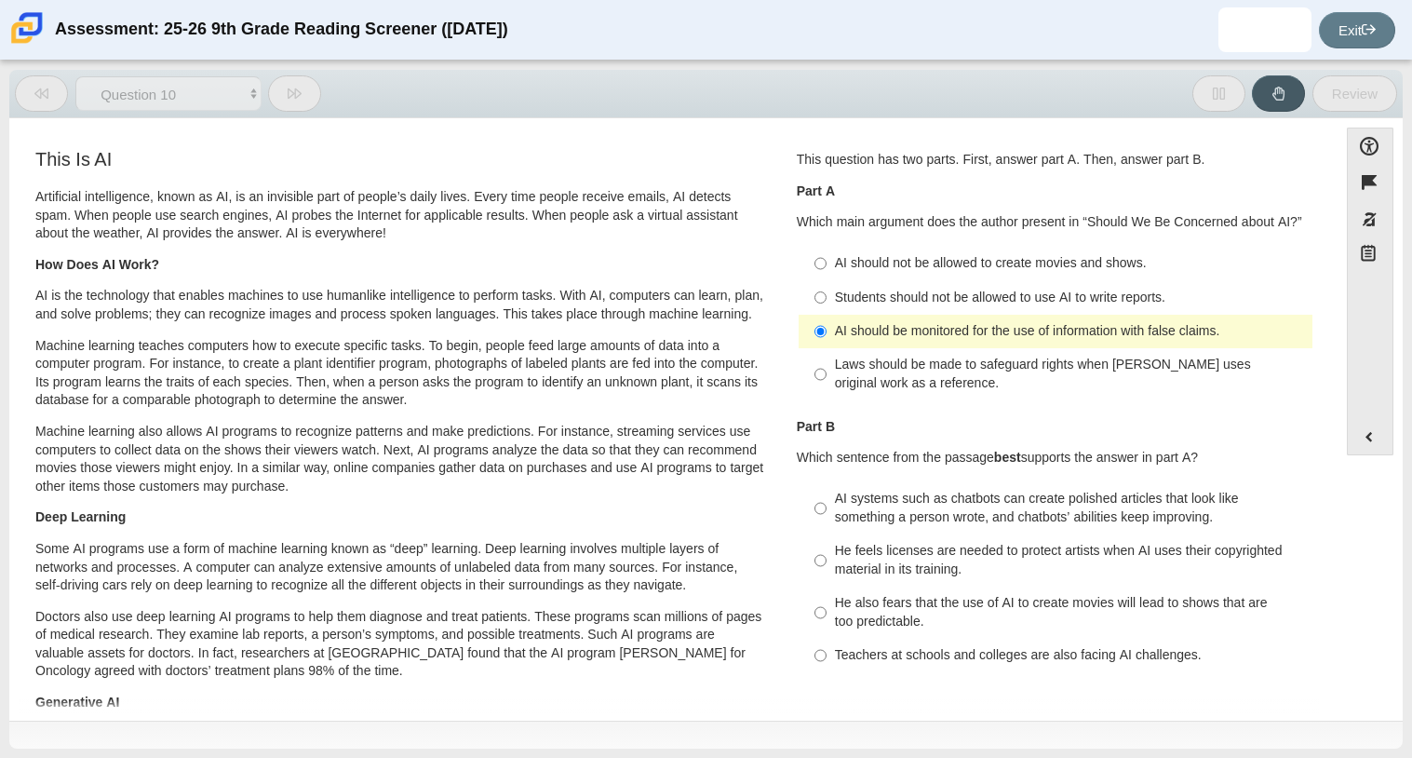
click at [850, 322] on div "AI should be monitored for the use of information with false claims." at bounding box center [1070, 331] width 470 height 19
click at [826, 321] on input "AI should be monitored for the use of information with false claims. AI should …" at bounding box center [820, 332] width 12 height 34
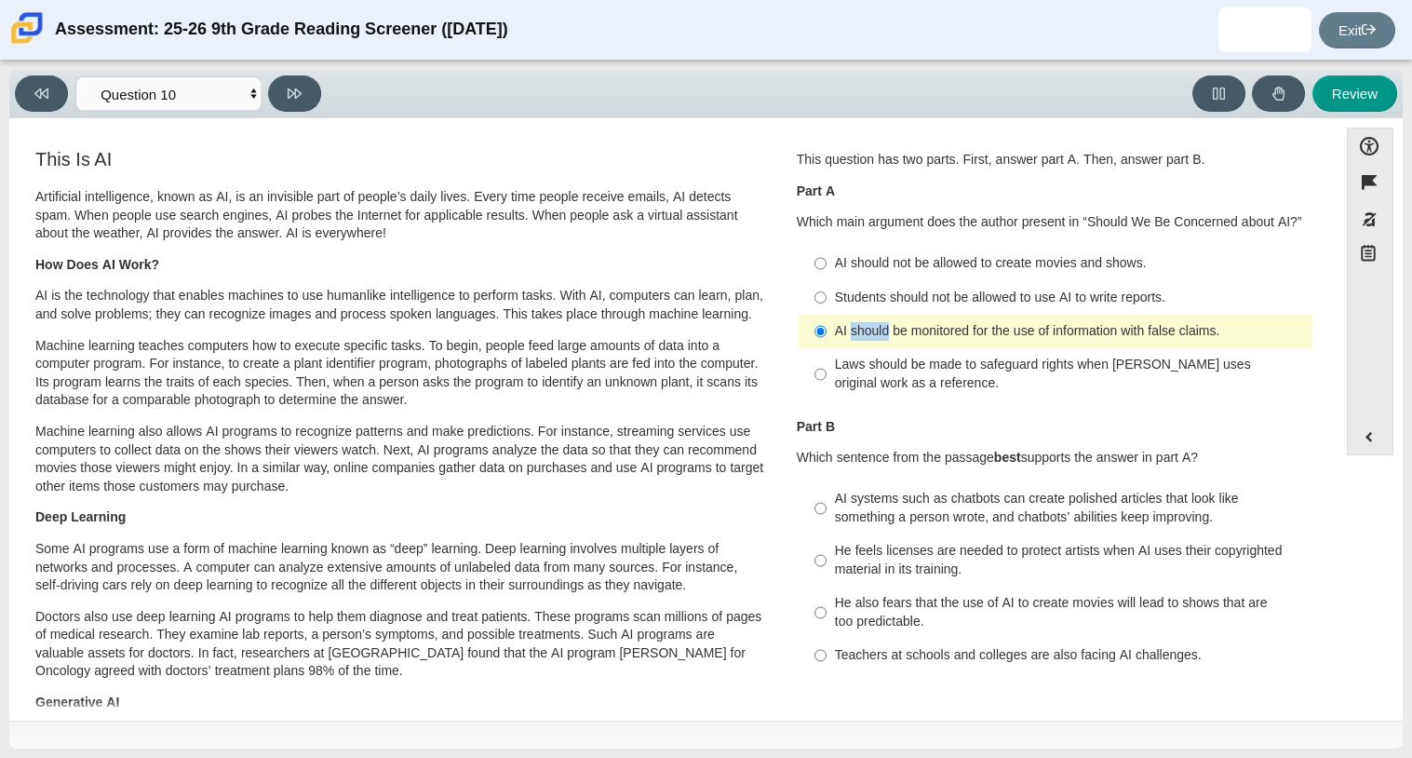
click at [838, 420] on p "Part B" at bounding box center [1055, 427] width 517 height 19
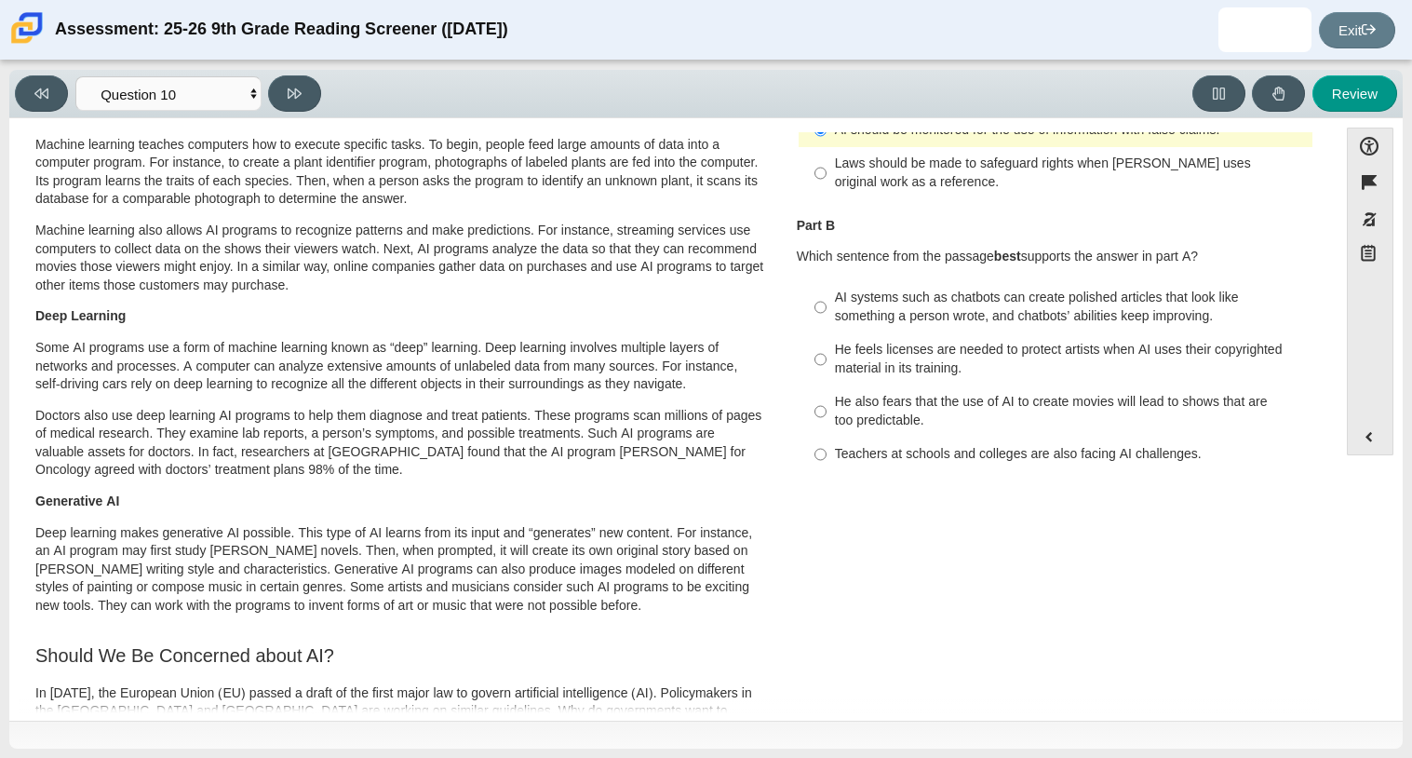
scroll to position [201, 0]
click at [1012, 371] on div "He feels licenses are needed to protect artists when AI uses their copyrighted …" at bounding box center [1070, 359] width 470 height 36
click at [826, 371] on input "He feels licenses are needed to protect artists when AI uses their copyrighted …" at bounding box center [820, 359] width 12 height 52
radio input "true"
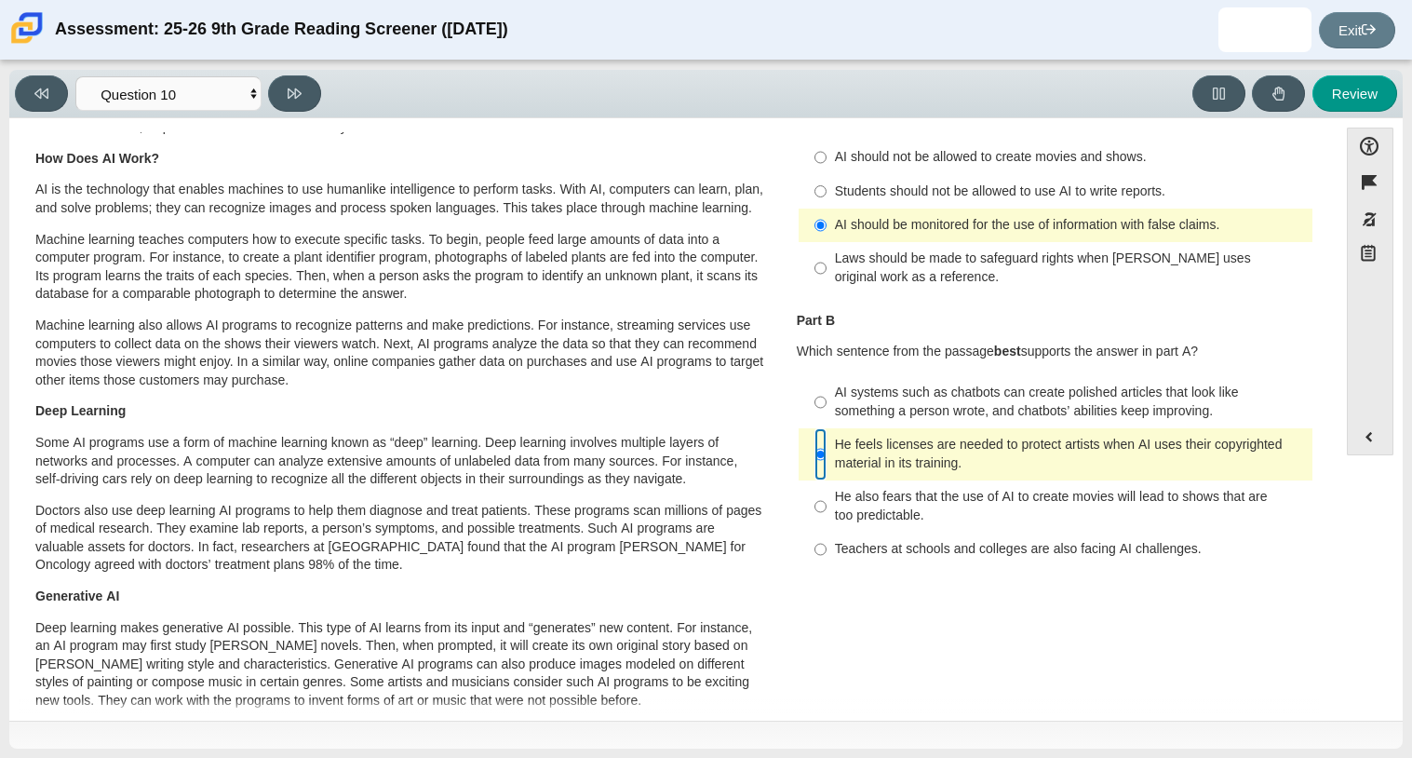
scroll to position [106, 0]
click at [304, 92] on button at bounding box center [294, 93] width 53 height 36
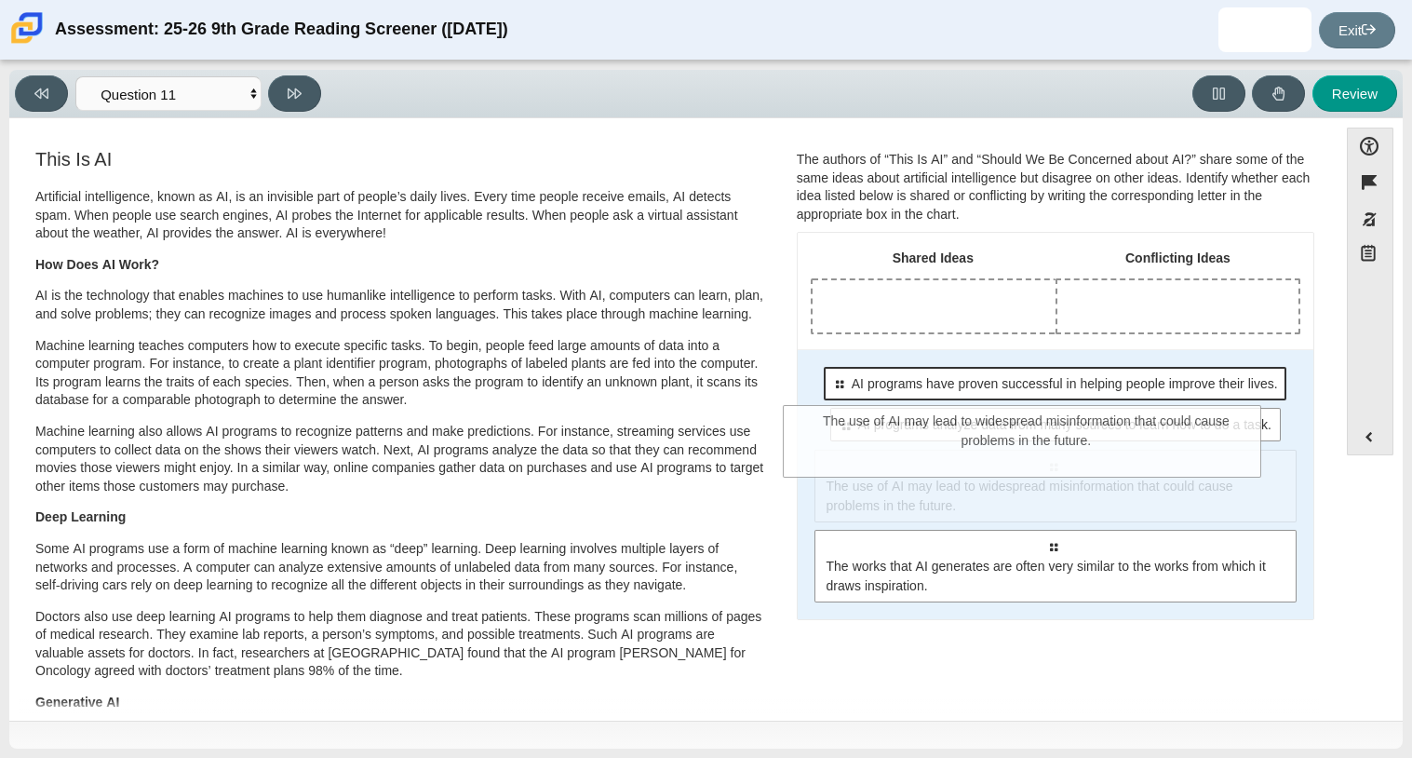
drag, startPoint x: 1037, startPoint y: 507, endPoint x: 987, endPoint y: 396, distance: 122.1
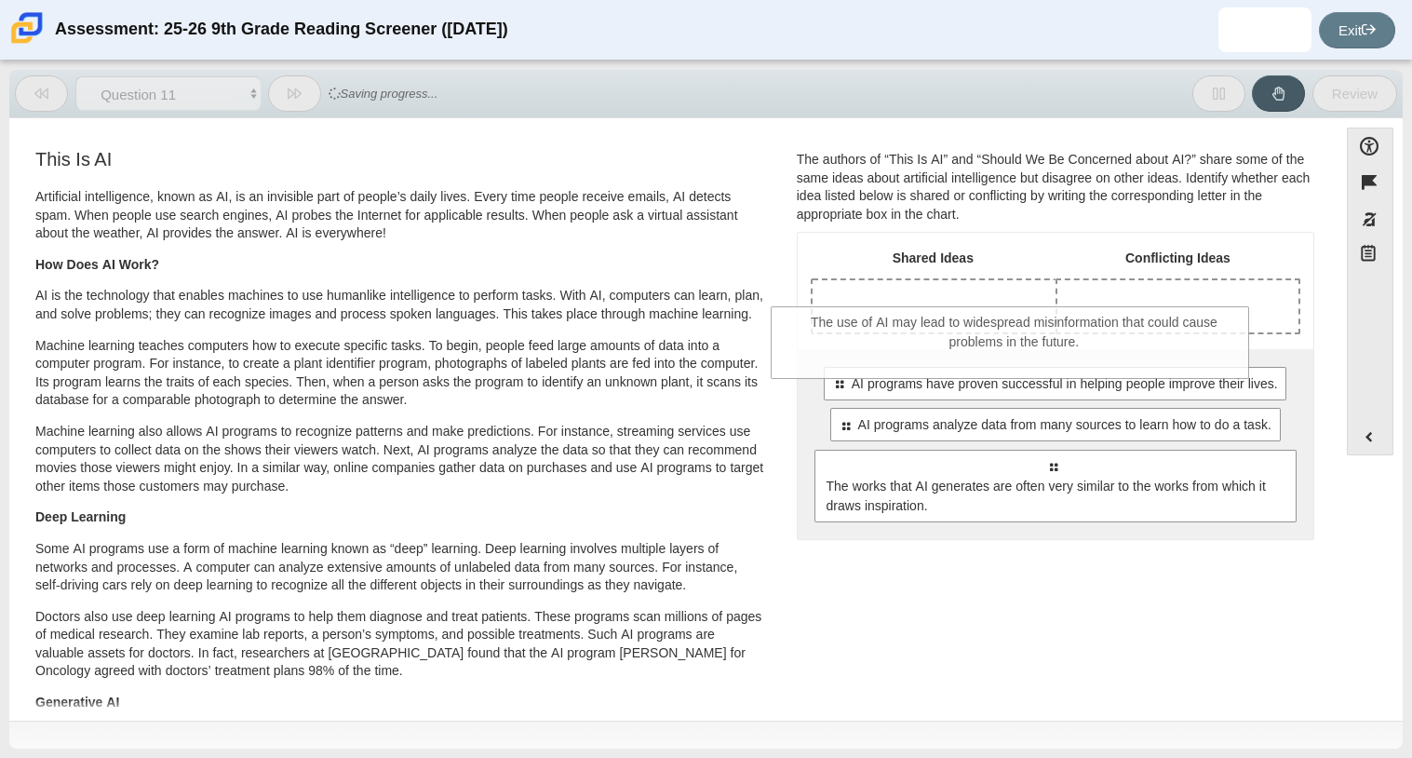
drag, startPoint x: 959, startPoint y: 398, endPoint x: 911, endPoint y: 313, distance: 97.9
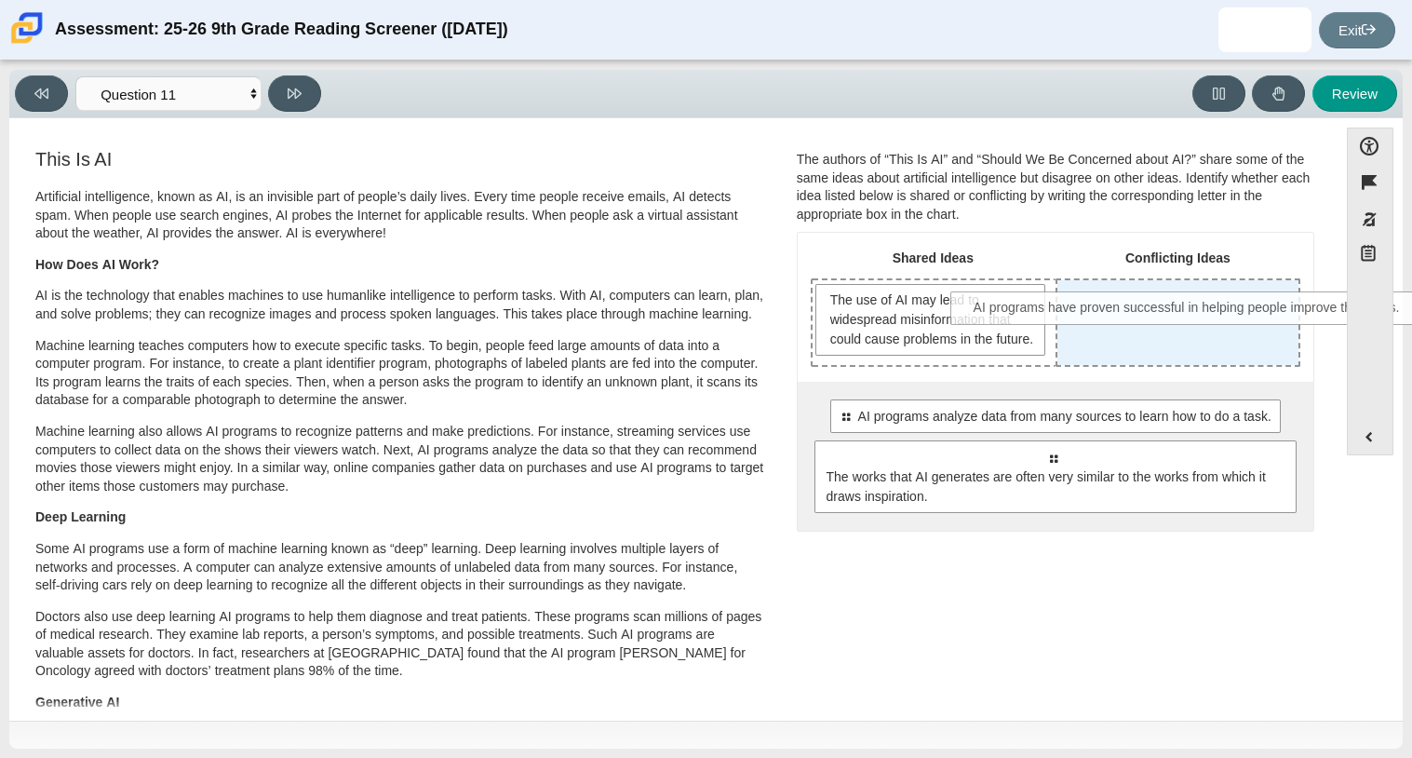
drag, startPoint x: 1004, startPoint y: 437, endPoint x: 1139, endPoint y: 311, distance: 185.0
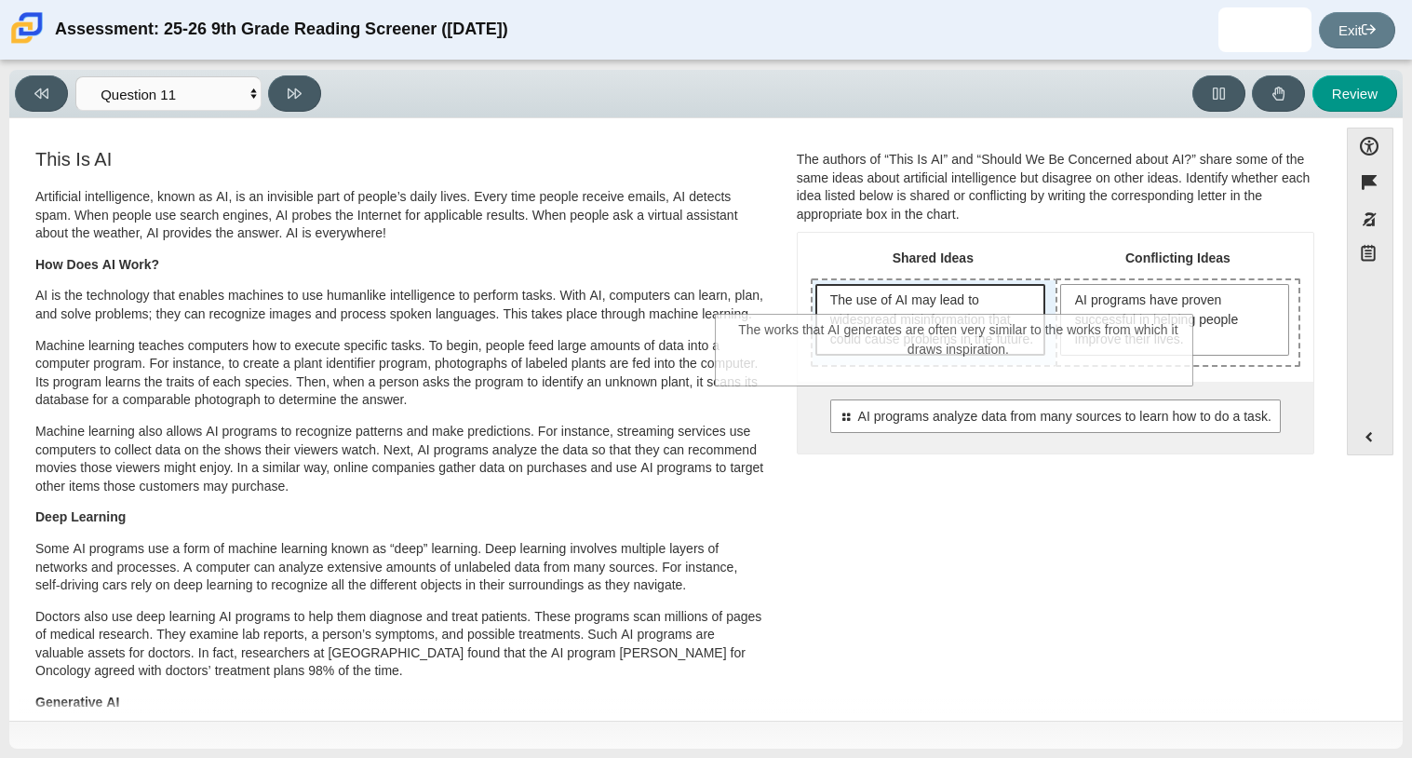
drag, startPoint x: 1000, startPoint y: 517, endPoint x: 906, endPoint y: 372, distance: 172.9
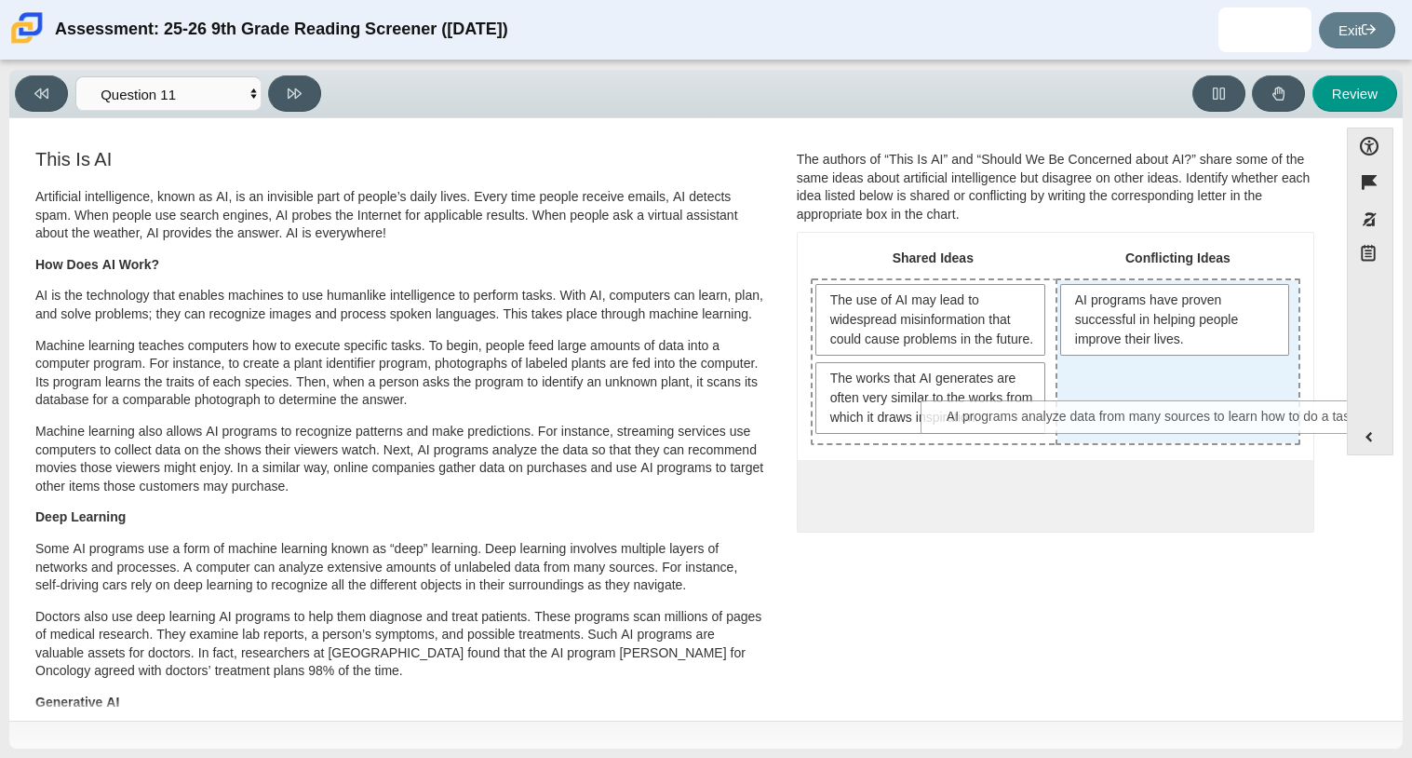
drag, startPoint x: 999, startPoint y: 528, endPoint x: 1103, endPoint y: 422, distance: 148.1
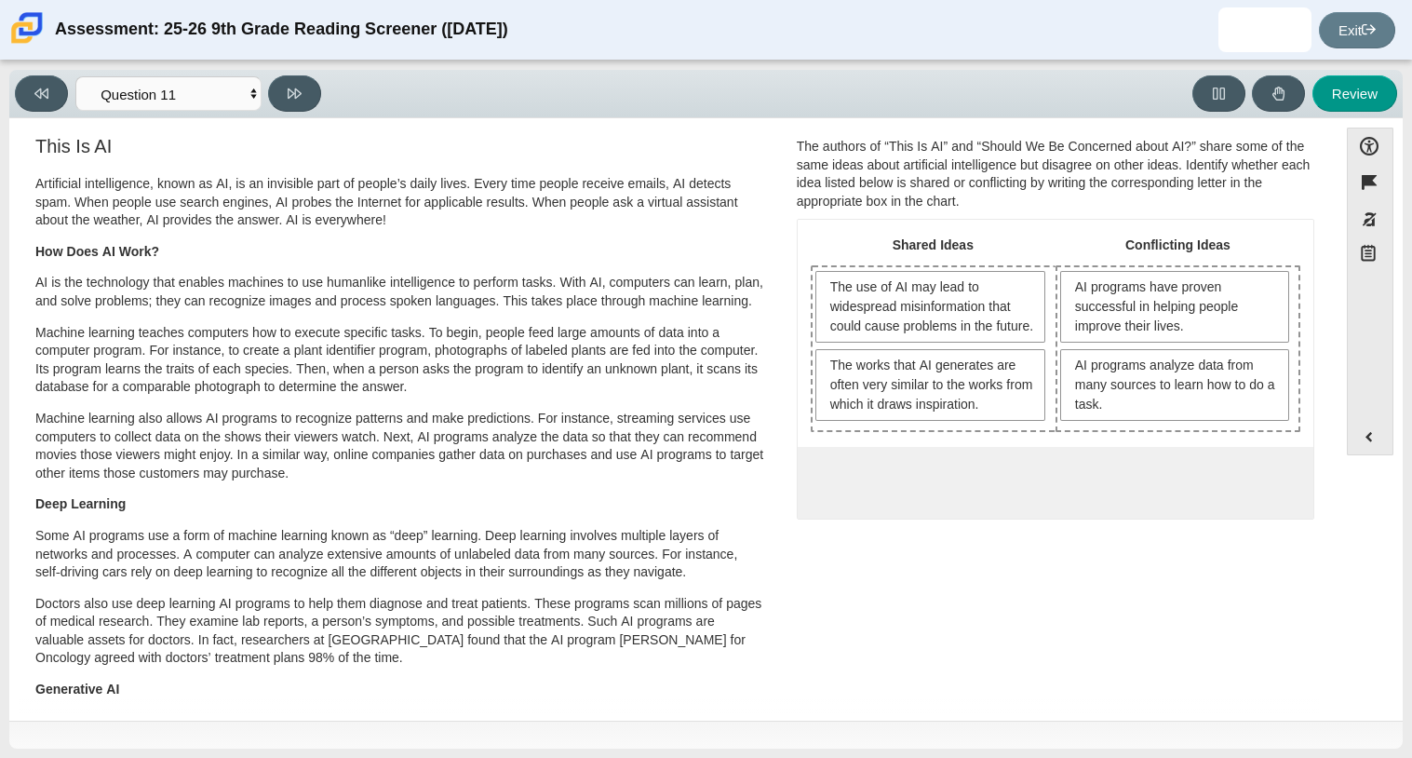
scroll to position [6, 0]
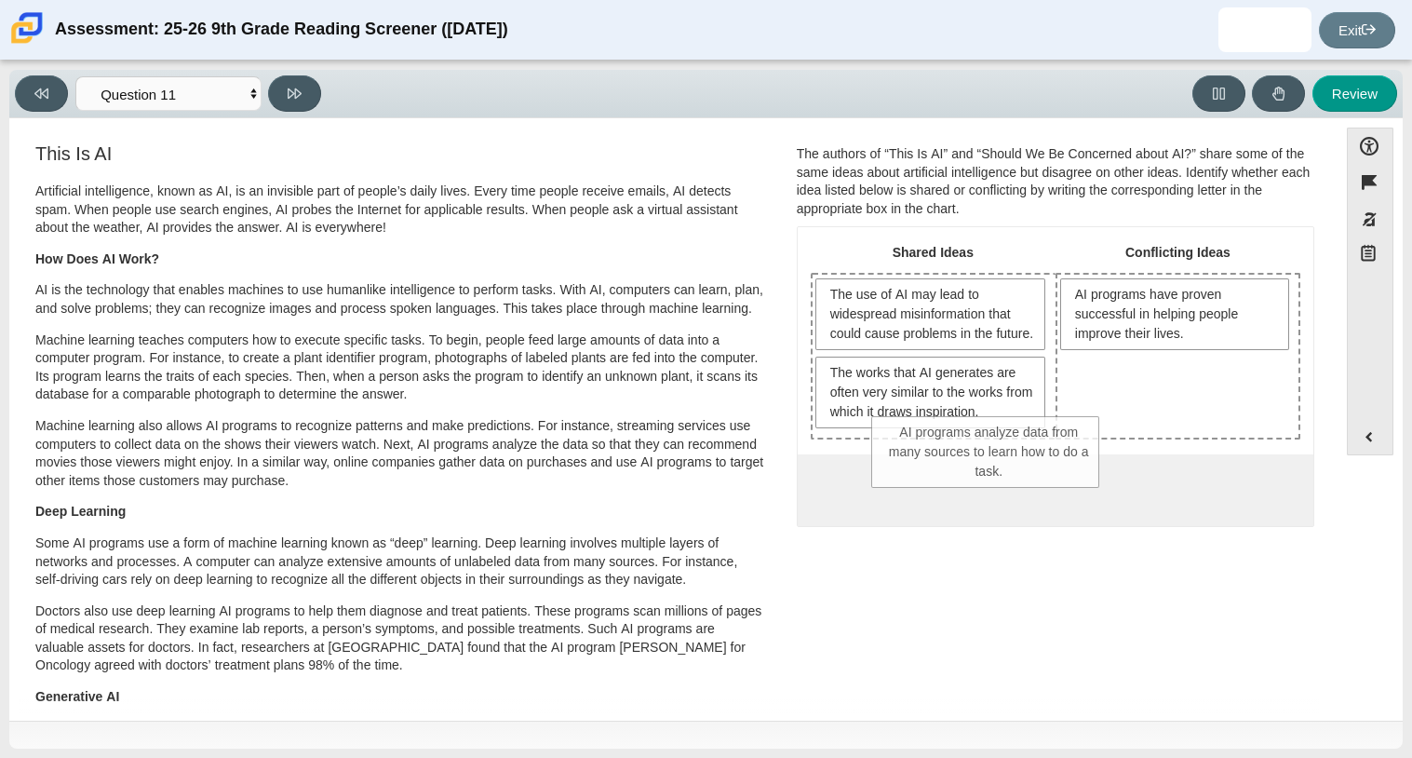
drag, startPoint x: 1072, startPoint y: 398, endPoint x: 879, endPoint y: 457, distance: 201.4
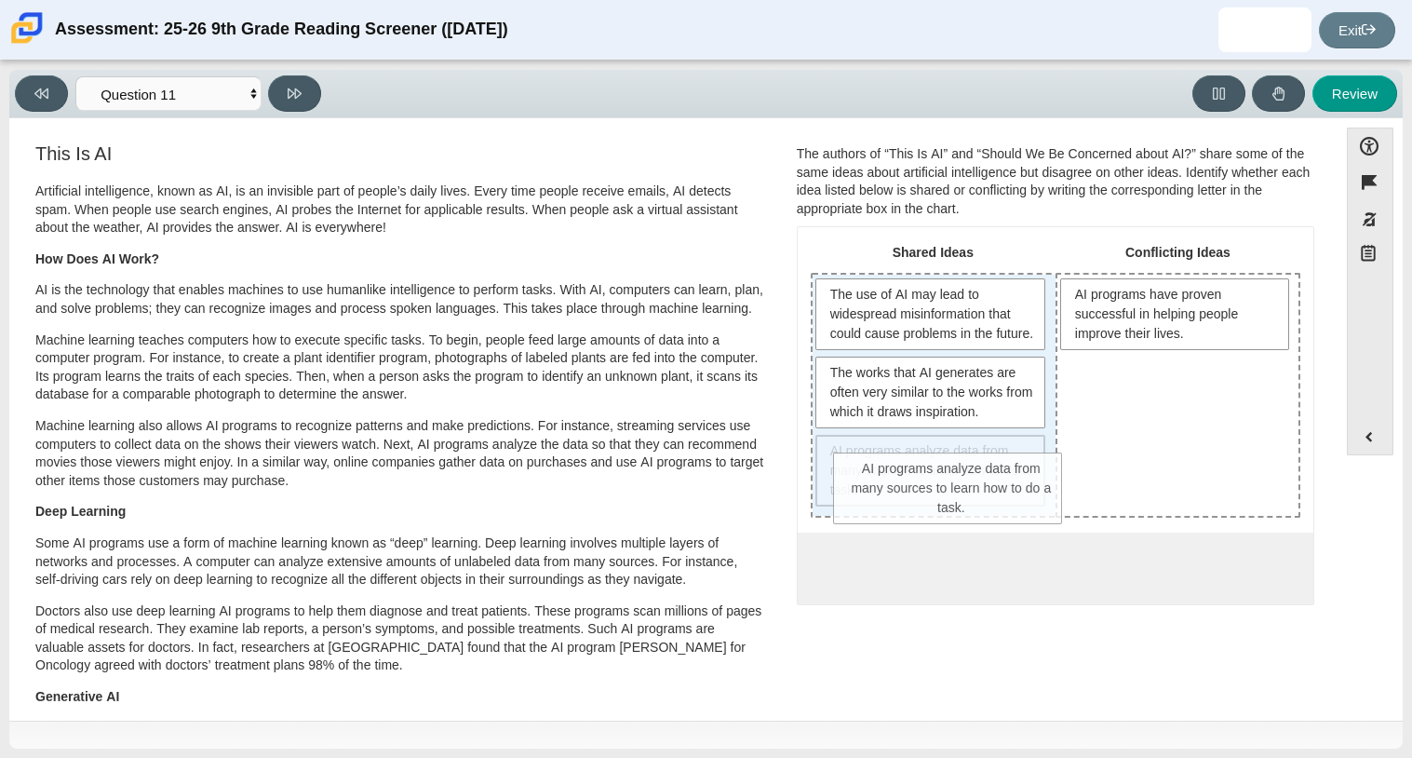
drag, startPoint x: 987, startPoint y: 507, endPoint x: 1011, endPoint y: 506, distance: 23.3
click at [1011, 500] on span "AI programs analyze data from many sources to learn how to do a task." at bounding box center [933, 470] width 206 height 59
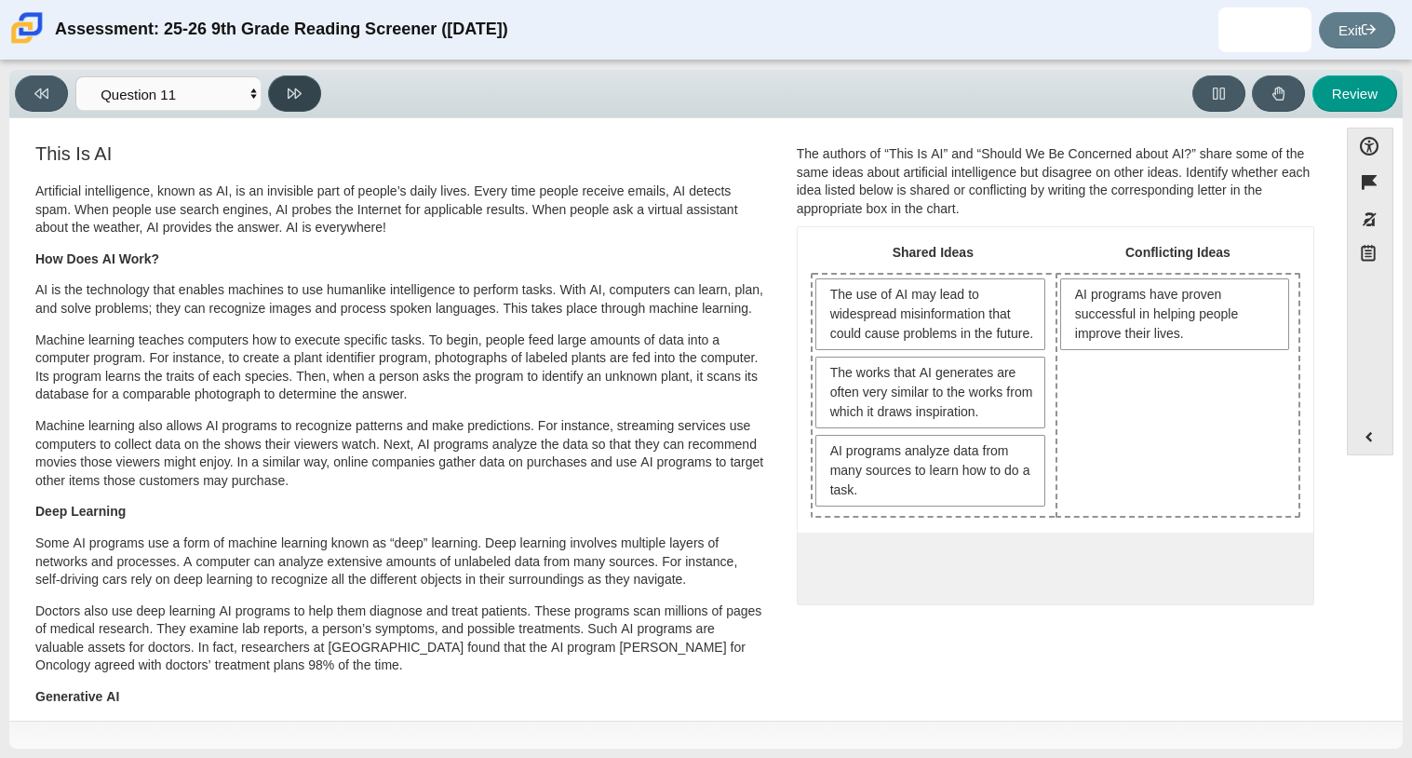
click at [298, 106] on button at bounding box center [294, 93] width 53 height 36
select select "c3effed4-44ce-4a19-bd96-1787f34e9b4c"
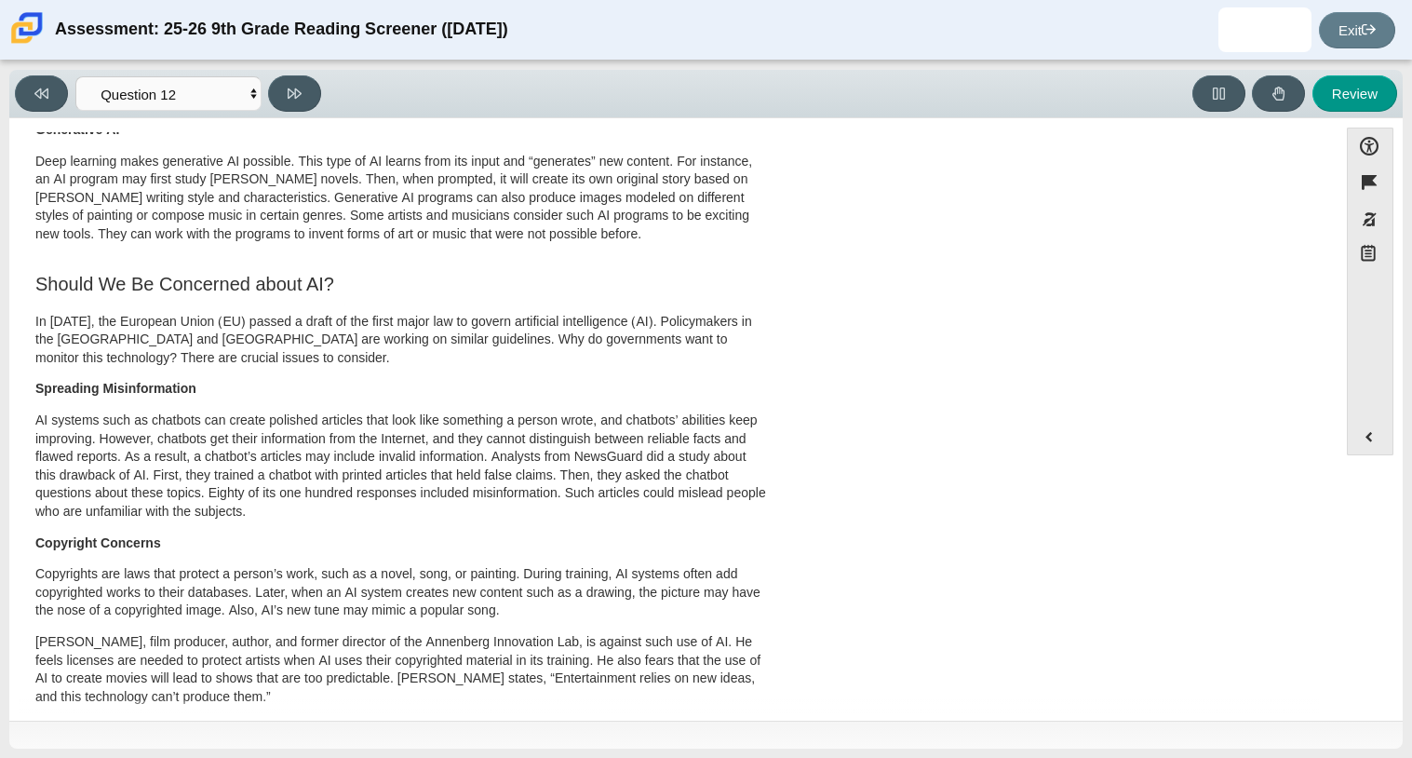
scroll to position [0, 0]
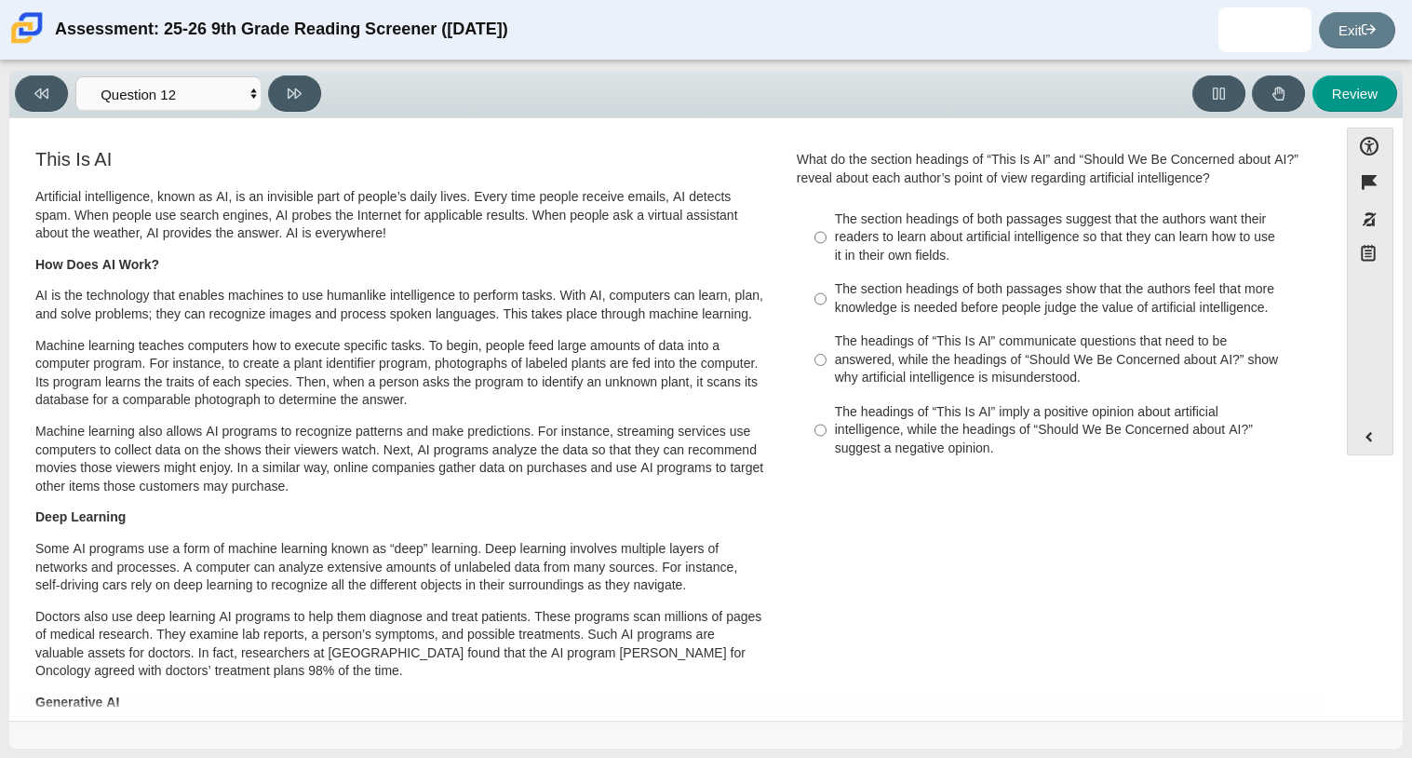
click at [1057, 456] on div "The headings of “This Is AI” imply a positive opinion about artificial intellig…" at bounding box center [1070, 430] width 470 height 55
click at [826, 456] on input "The headings of “This Is AI” imply a positive opinion about artificial intellig…" at bounding box center [820, 430] width 12 height 71
radio input "true"
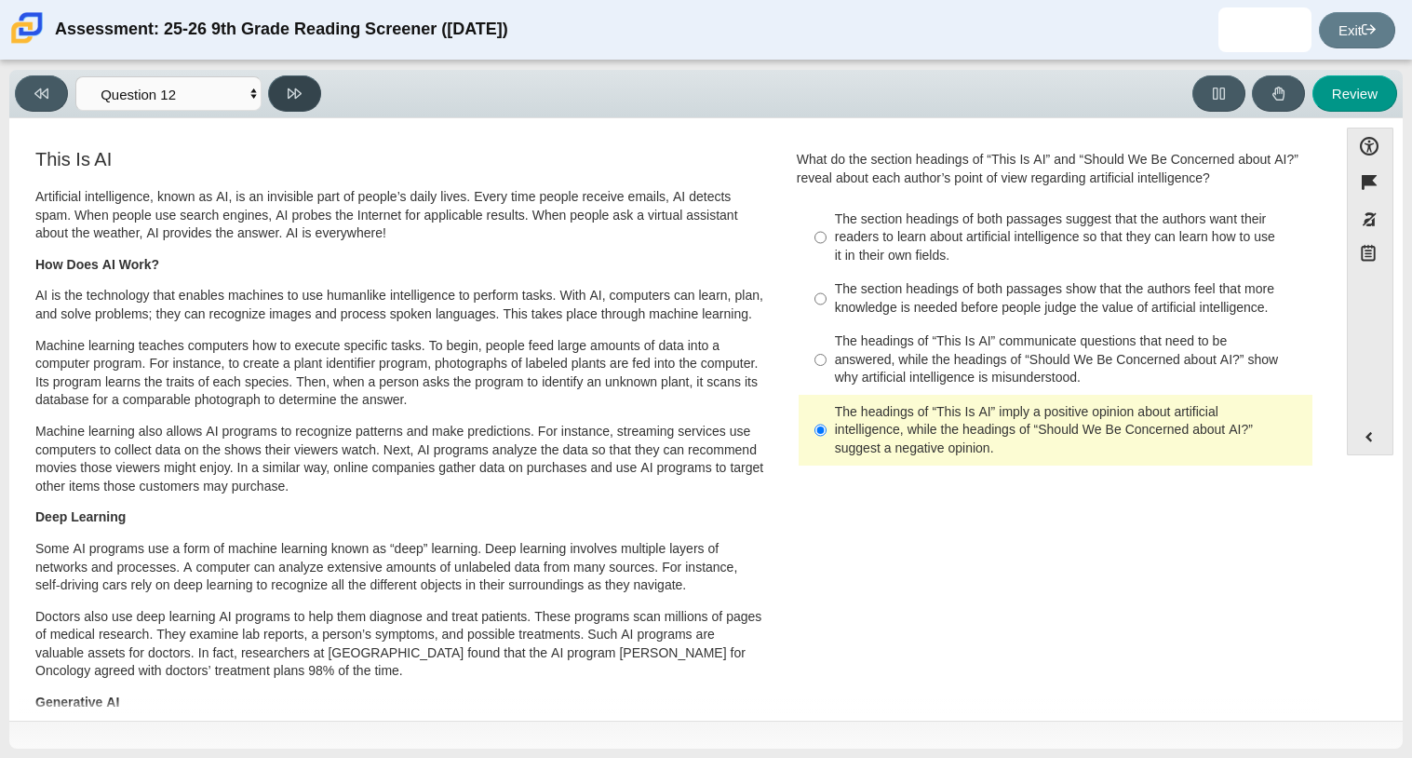
click at [298, 75] on button at bounding box center [294, 93] width 53 height 36
select select "review"
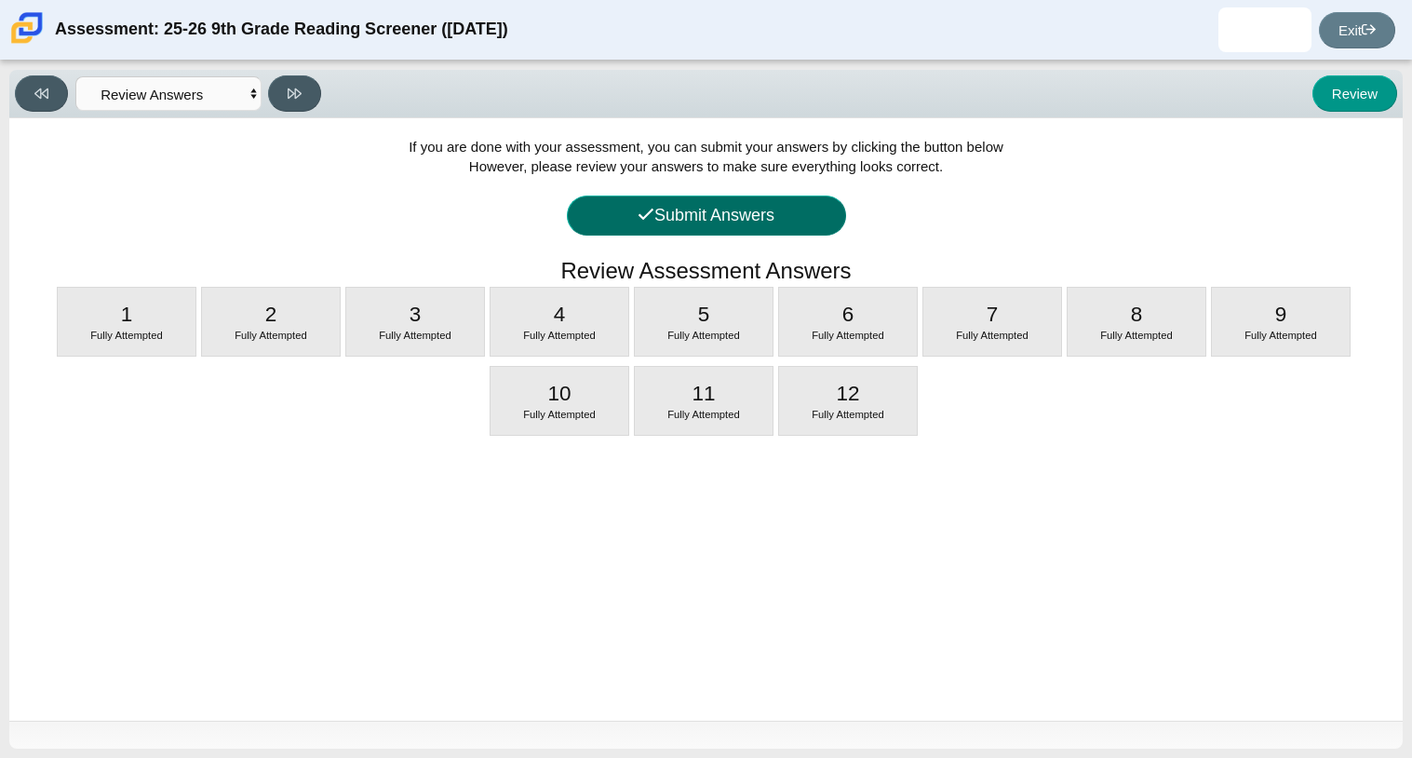
click at [654, 206] on button "Submit Answers" at bounding box center [706, 215] width 279 height 40
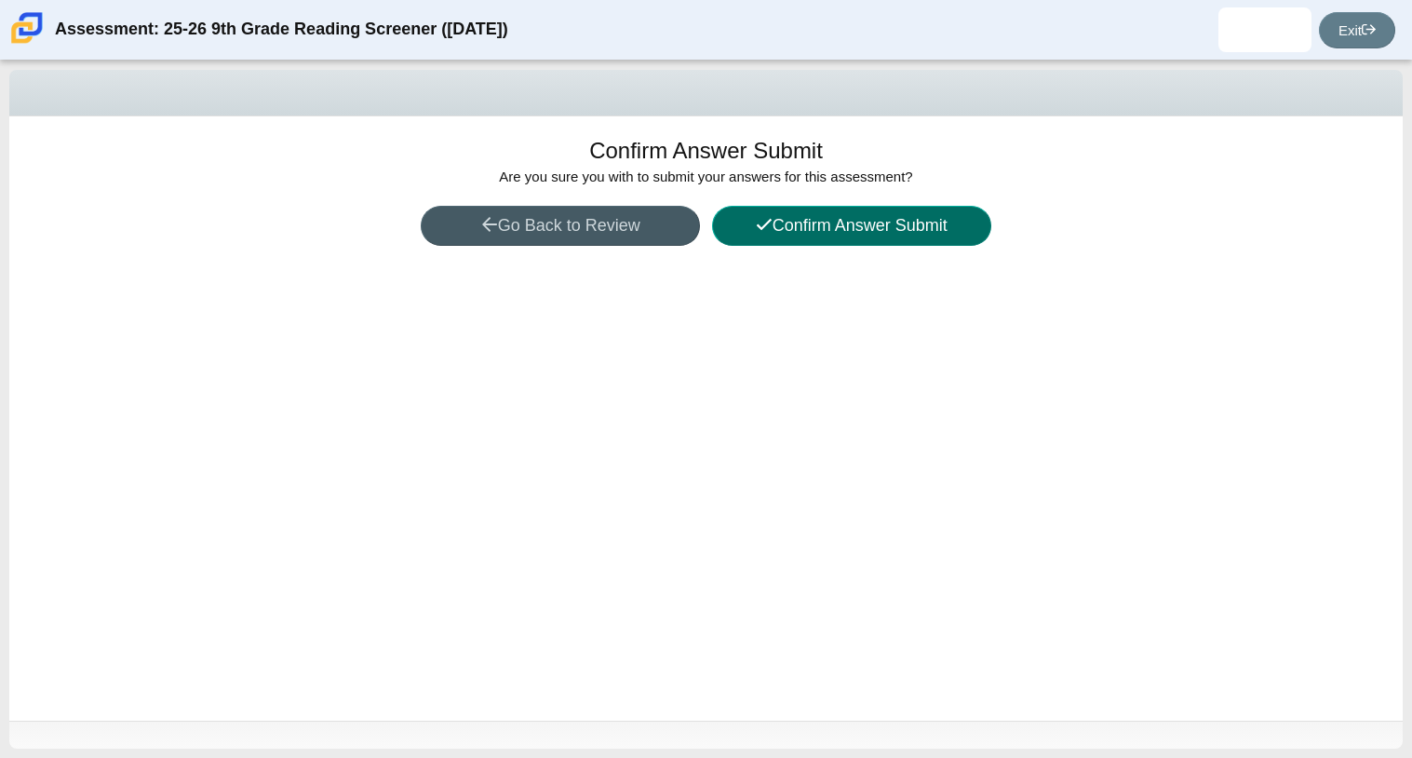
click at [736, 221] on button "Confirm Answer Submit" at bounding box center [851, 226] width 279 height 40
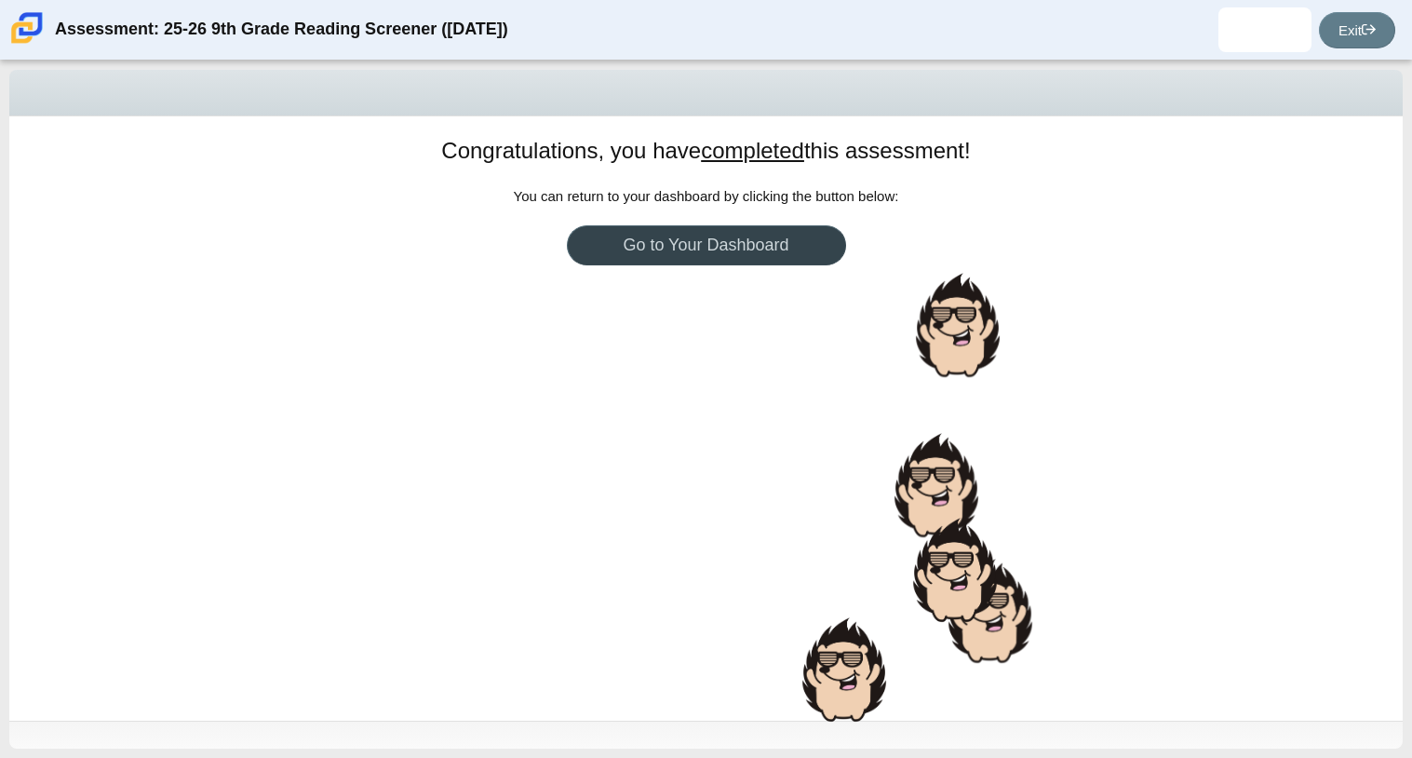
click at [746, 258] on link "Go to Your Dashboard" at bounding box center [706, 245] width 279 height 40
